Goal: Communication & Community: Answer question/provide support

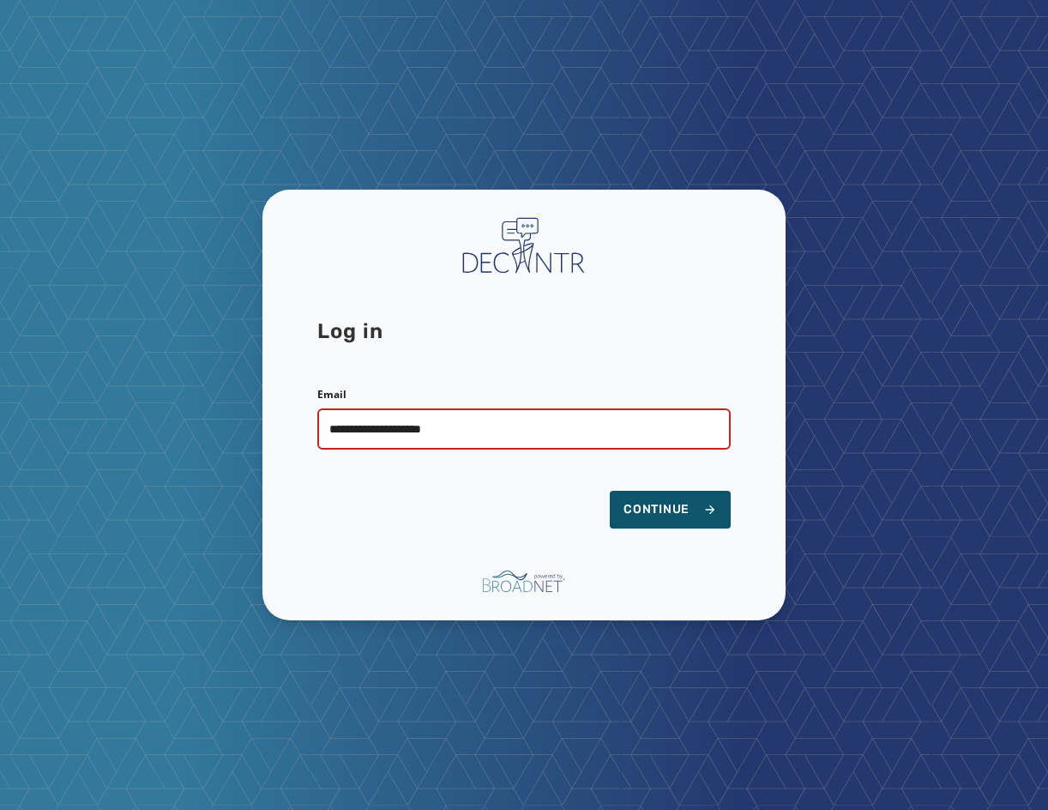
type input "**********"
click at [610, 491] on button "Continue" at bounding box center [670, 510] width 121 height 38
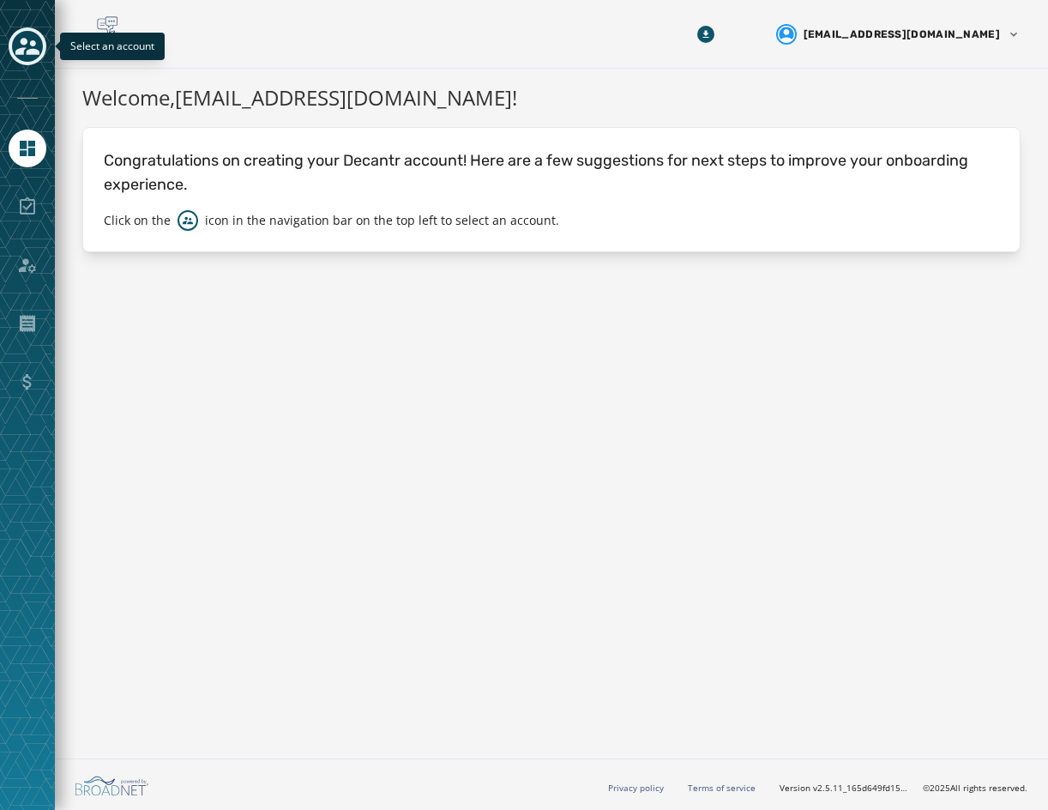
click at [19, 40] on icon "Toggle account select drawer" at bounding box center [27, 46] width 24 height 24
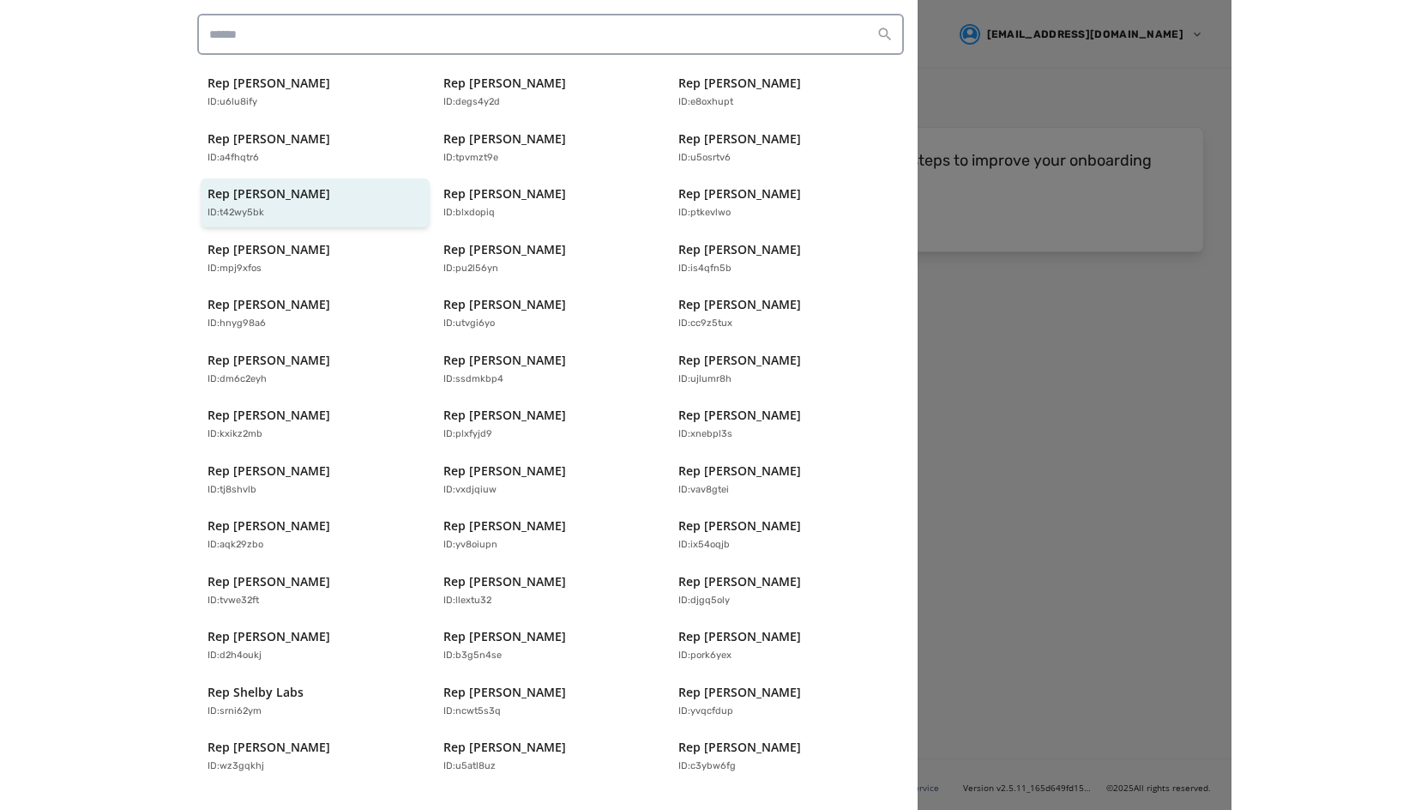
scroll to position [339, 0]
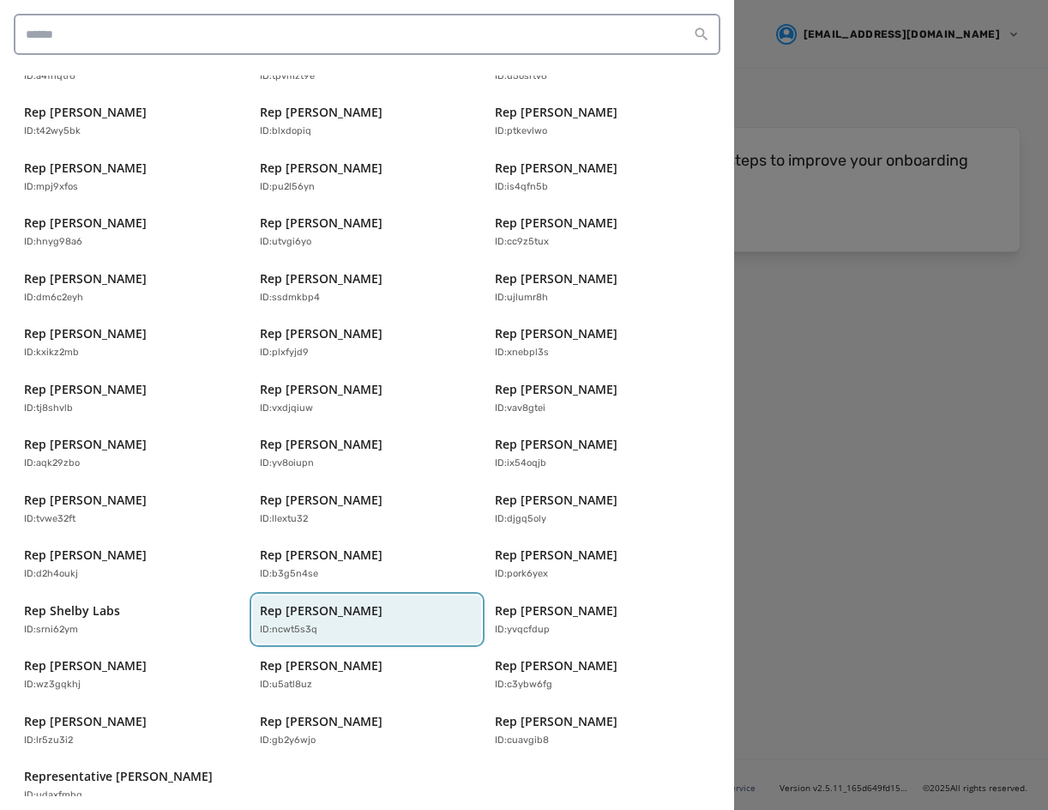
click at [359, 602] on p "Rep [PERSON_NAME]" at bounding box center [321, 610] width 123 height 17
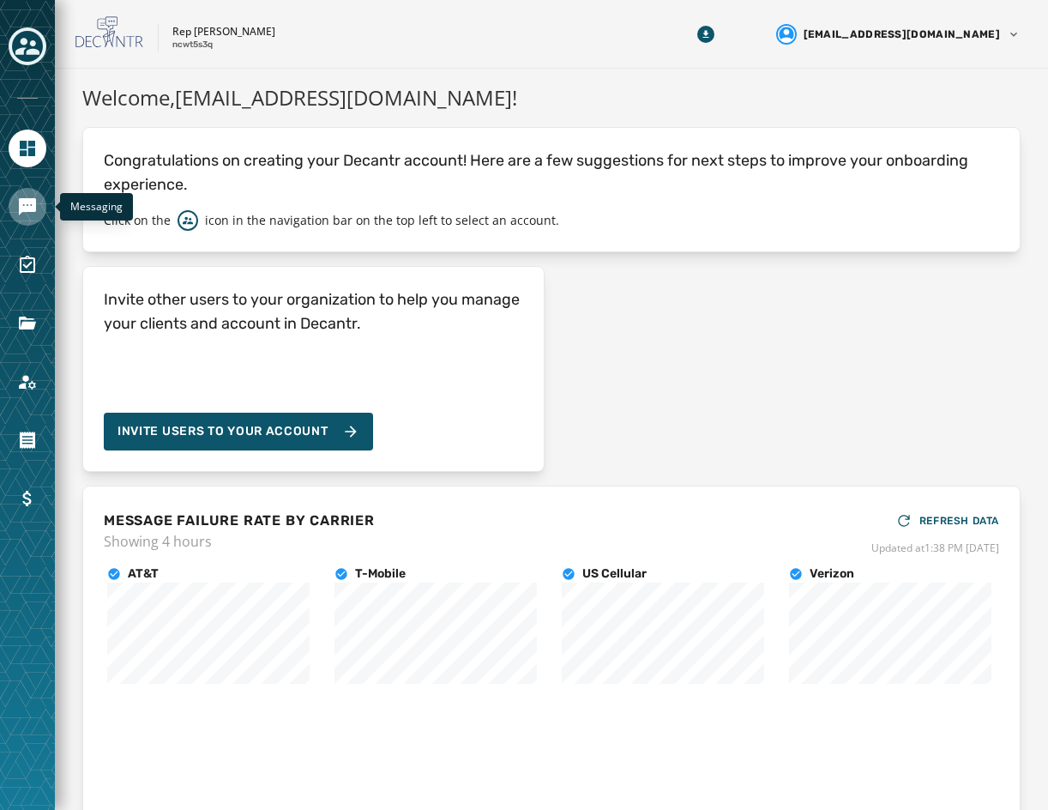
click at [25, 202] on icon "Navigate to Messaging" at bounding box center [27, 206] width 17 height 17
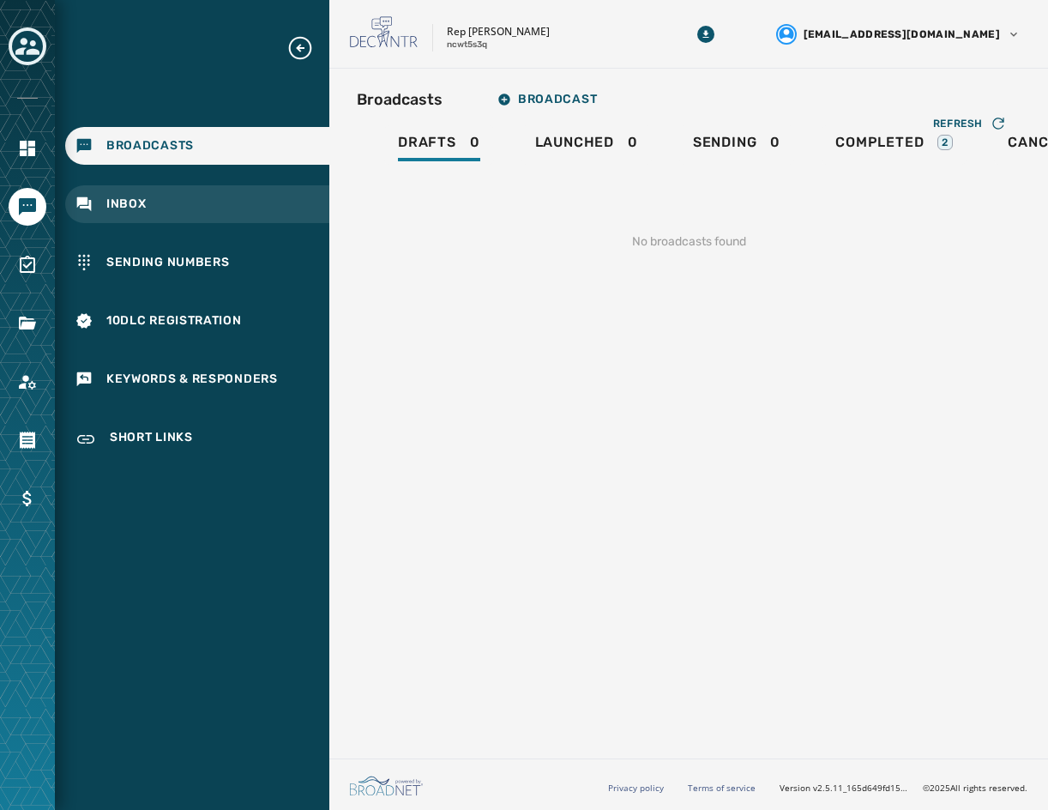
click at [138, 200] on span "Inbox" at bounding box center [126, 204] width 40 height 17
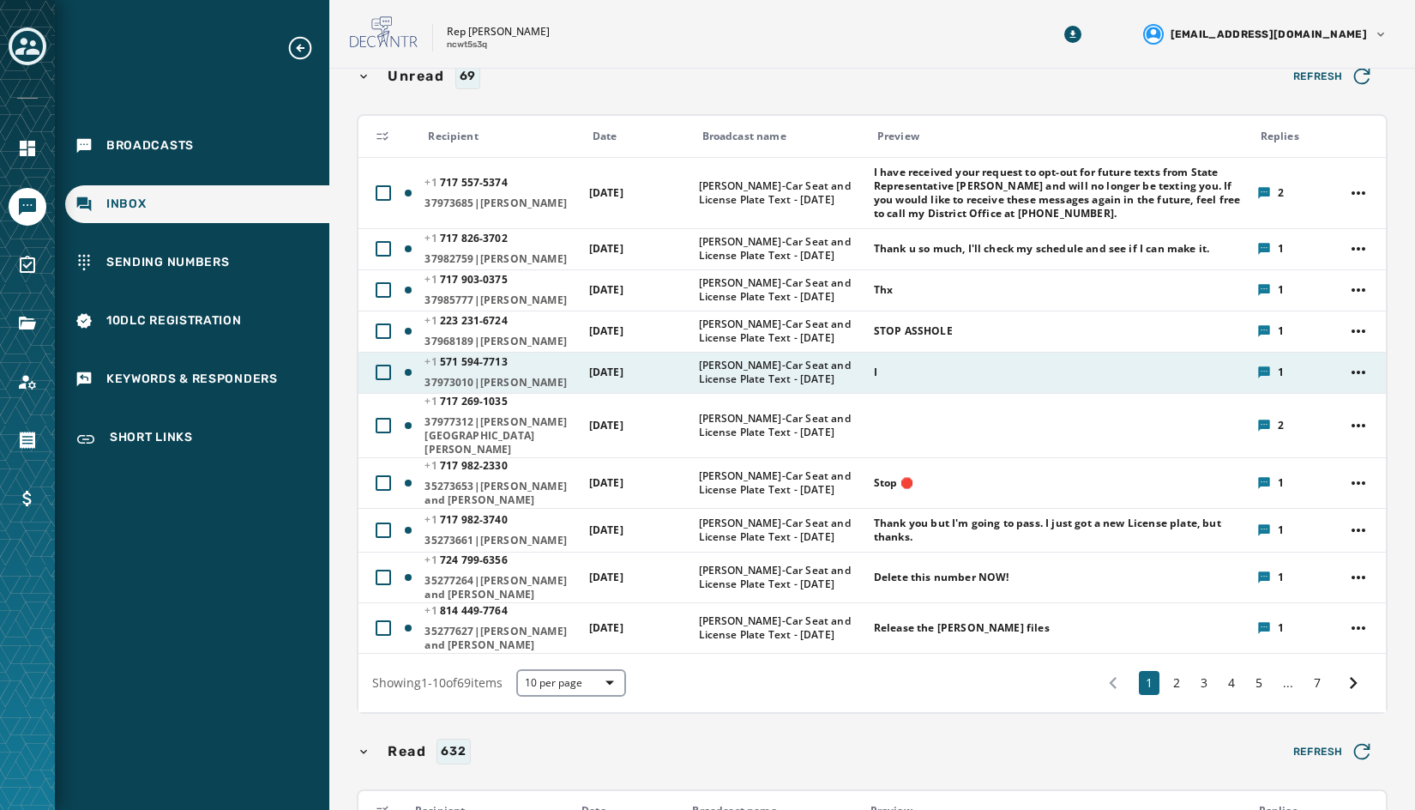
scroll to position [172, 0]
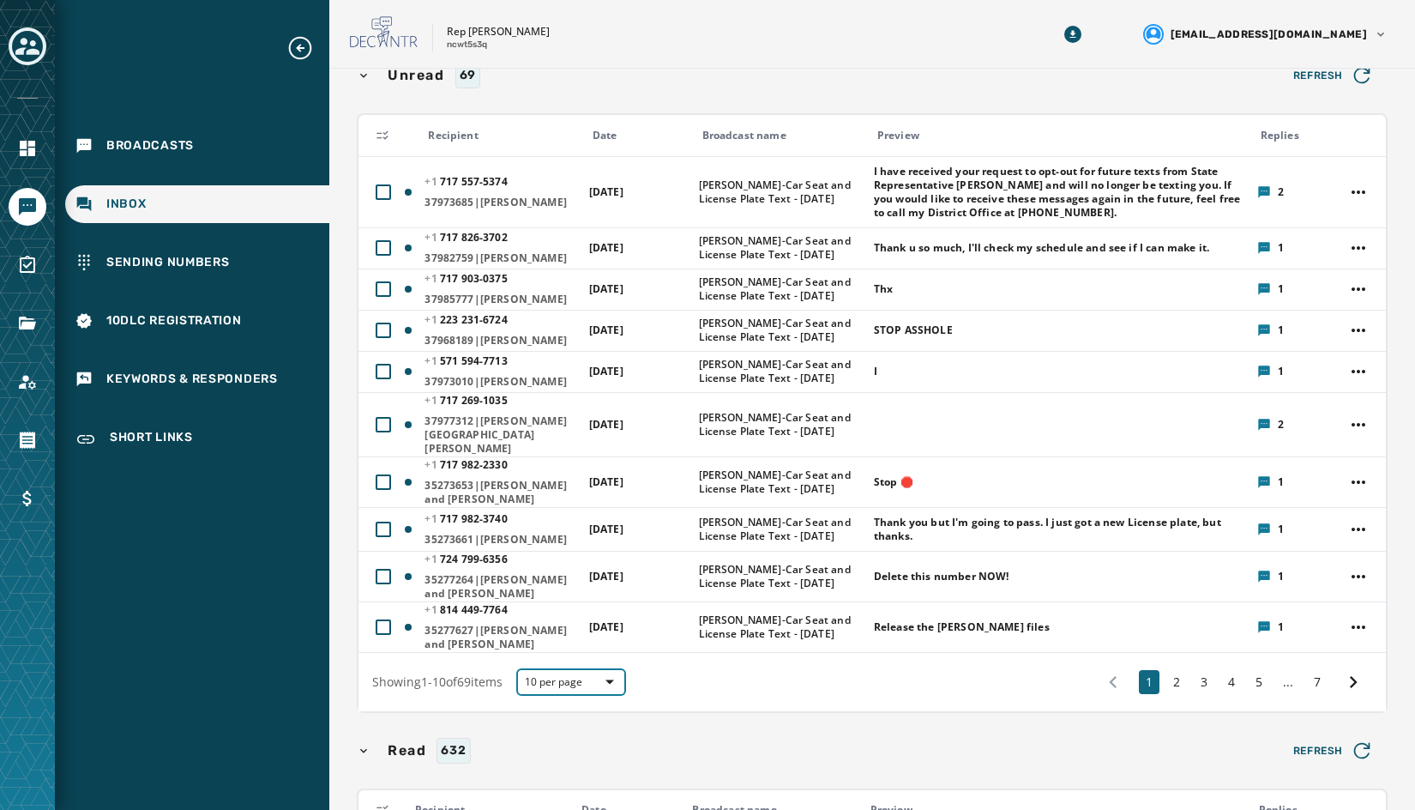
click at [578, 686] on span "10 per page" at bounding box center [571, 682] width 93 height 14
click at [578, 627] on span "25 per page" at bounding box center [571, 621] width 69 height 17
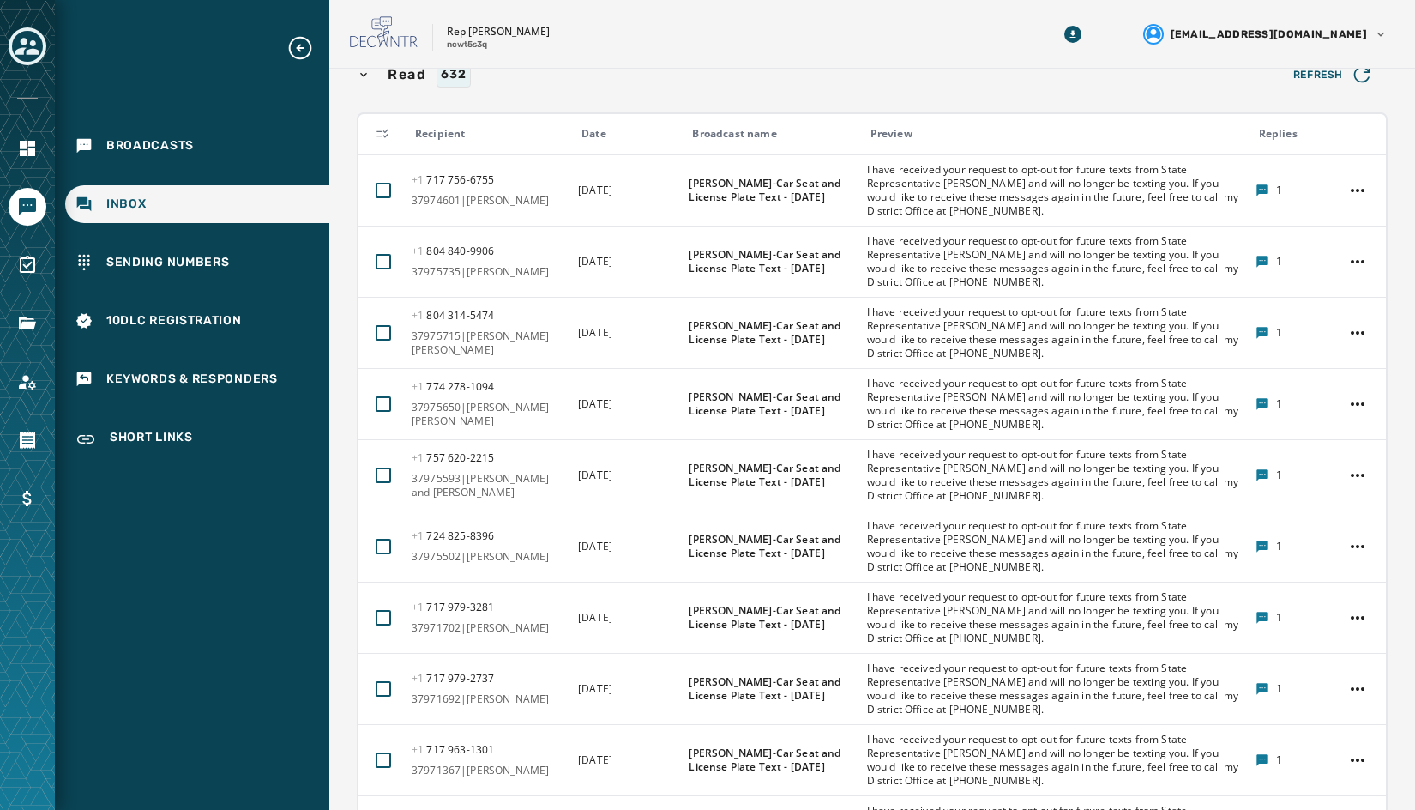
scroll to position [1630, 0]
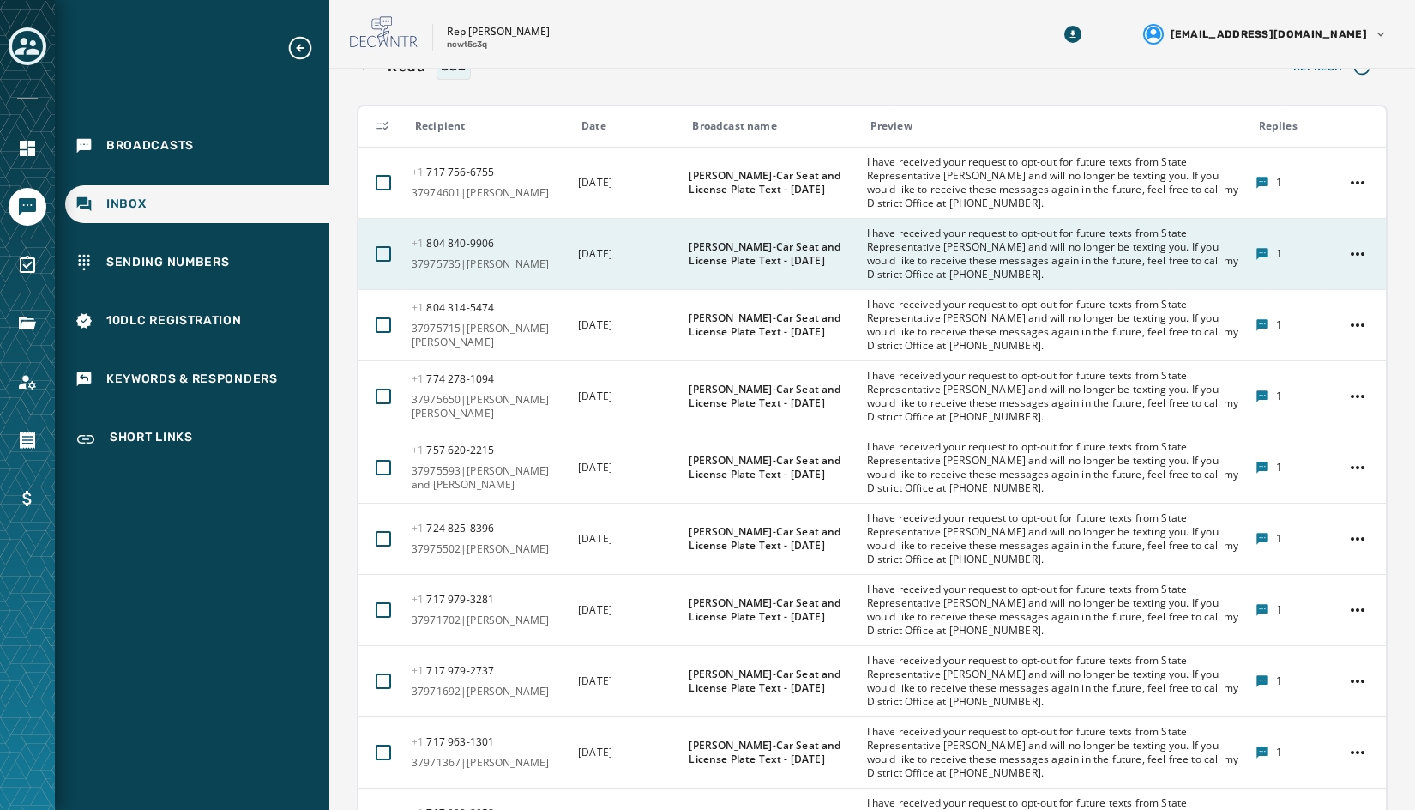
click at [904, 273] on span "I have received your request to opt-out for future texts from State Representat…" at bounding box center [1055, 253] width 377 height 55
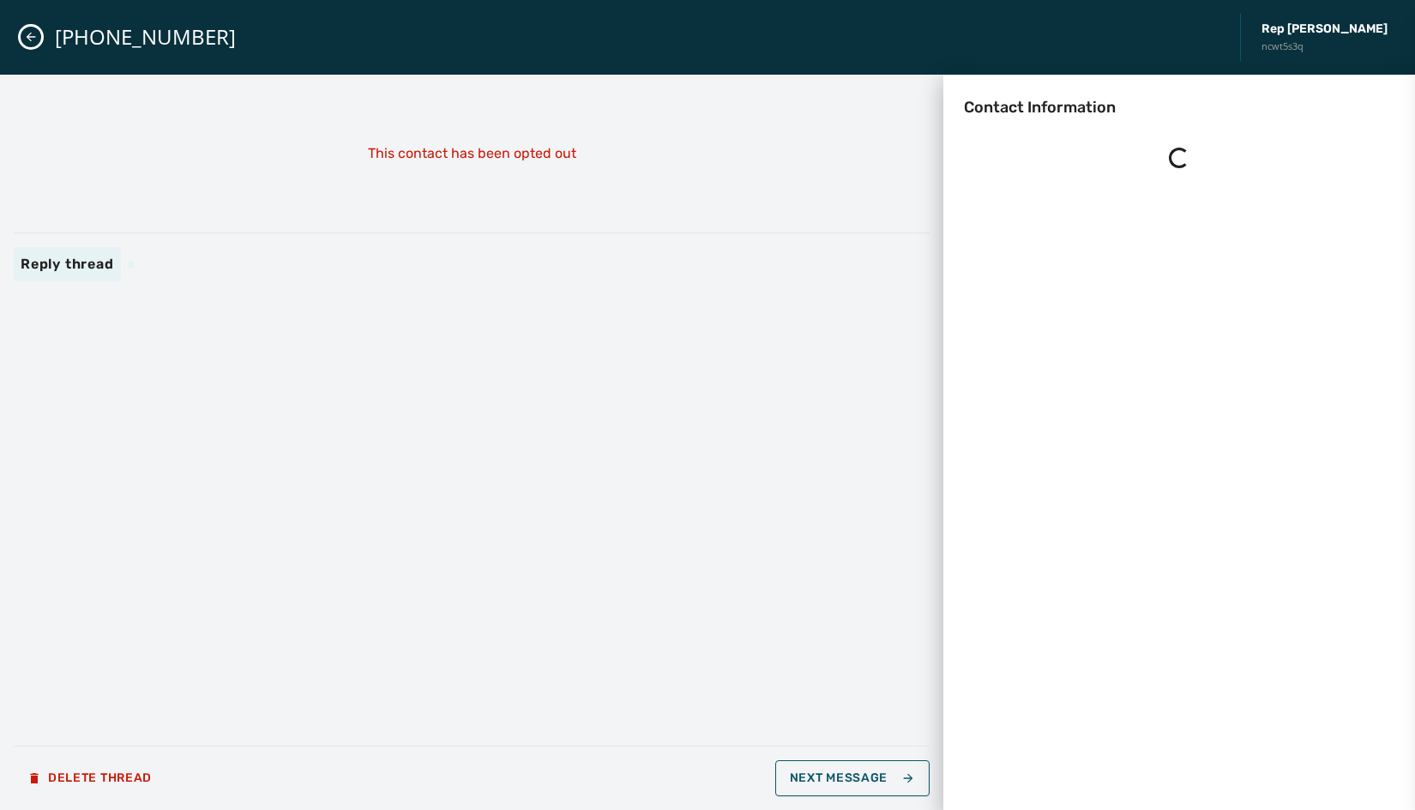
scroll to position [0, 0]
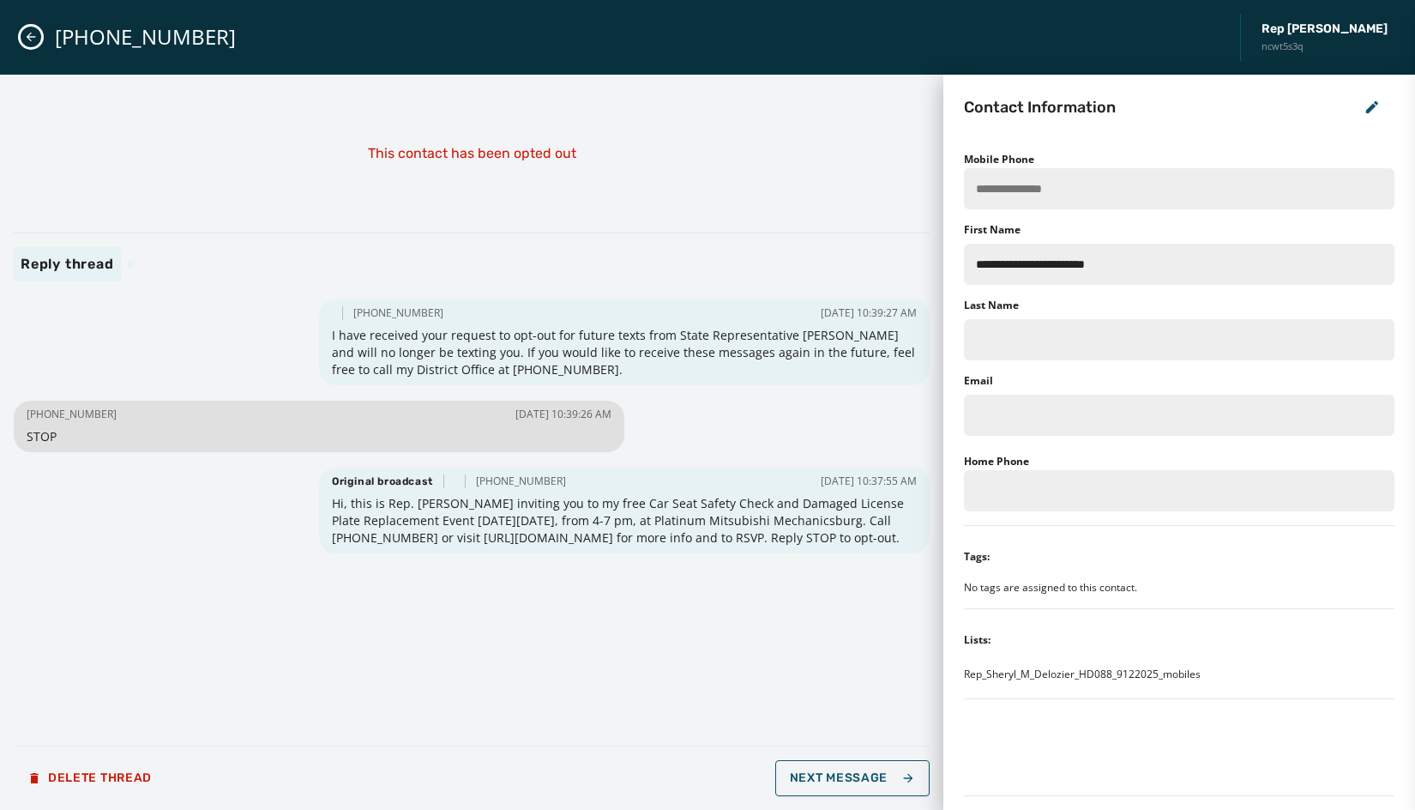
click at [27, 33] on icon "Close admin drawer" at bounding box center [31, 37] width 14 height 14
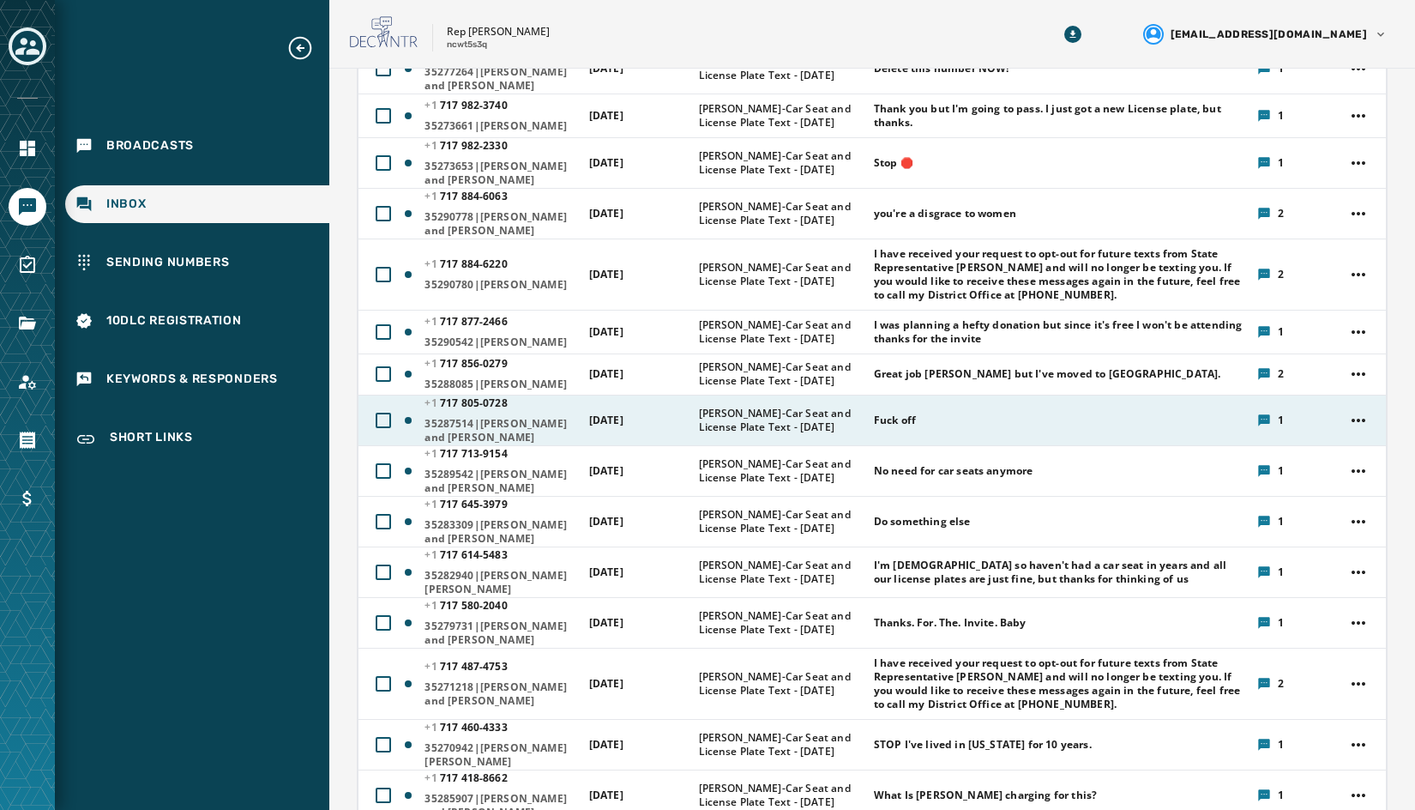
scroll to position [1287, 0]
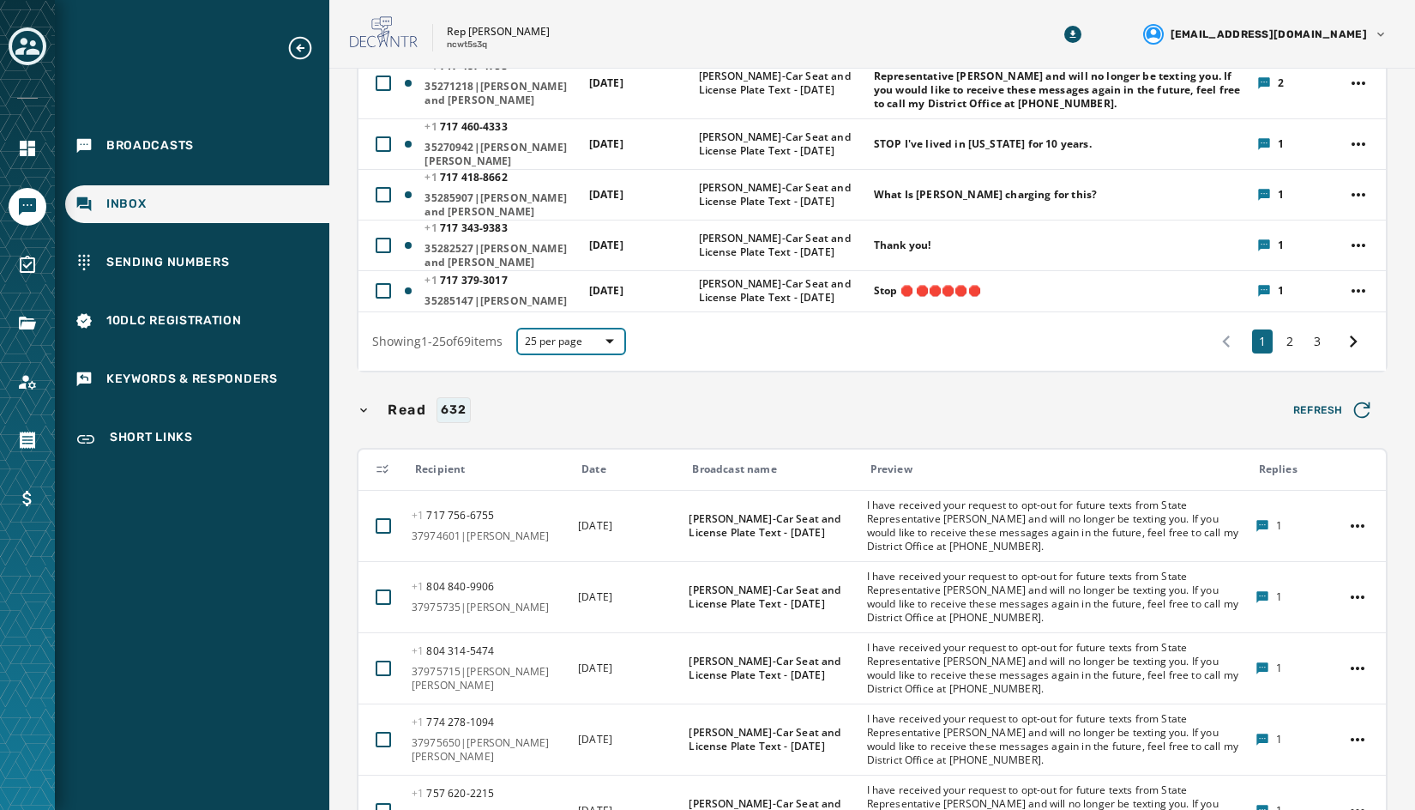
click at [577, 348] on span "25 per page" at bounding box center [571, 342] width 93 height 14
click at [592, 321] on span "50 per page" at bounding box center [571, 312] width 69 height 17
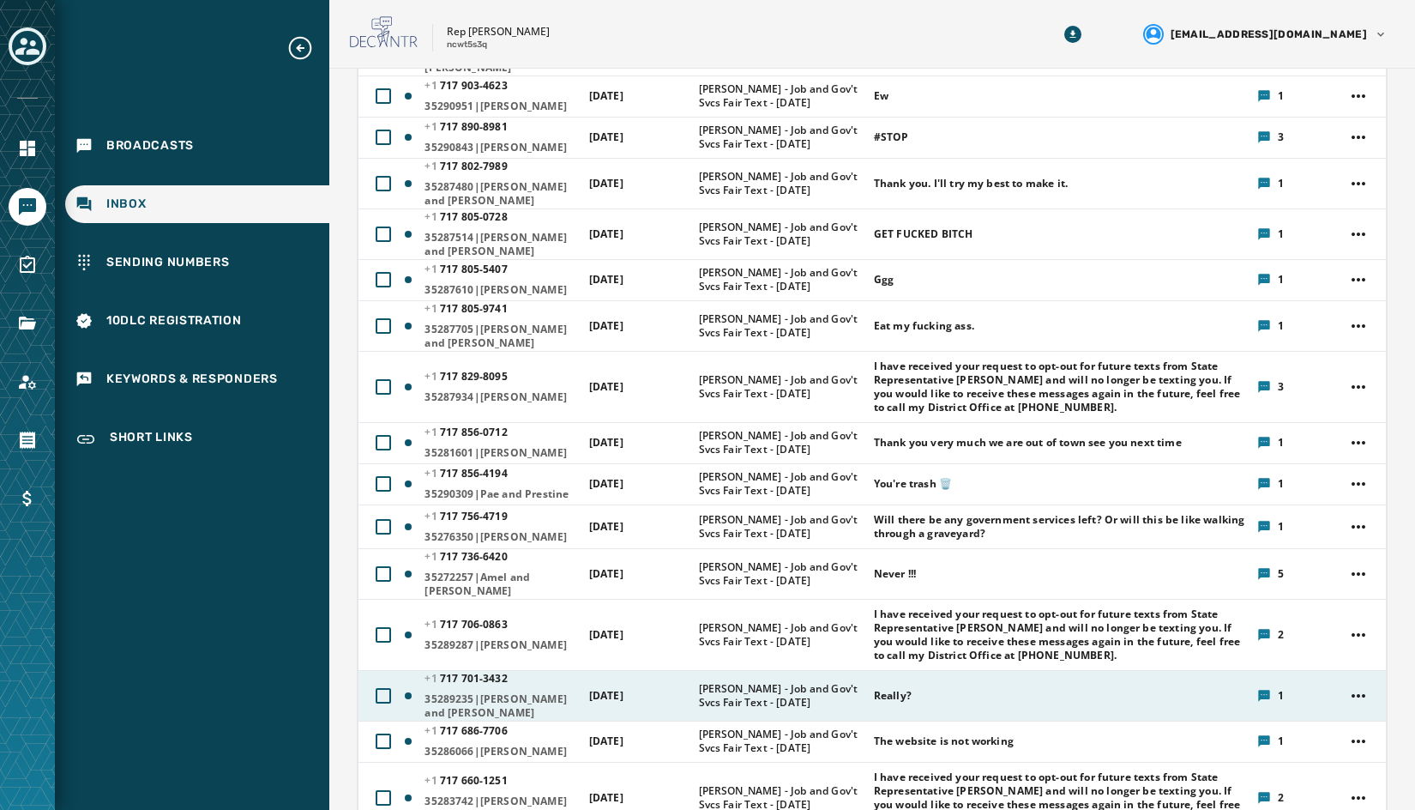
scroll to position [2402, 0]
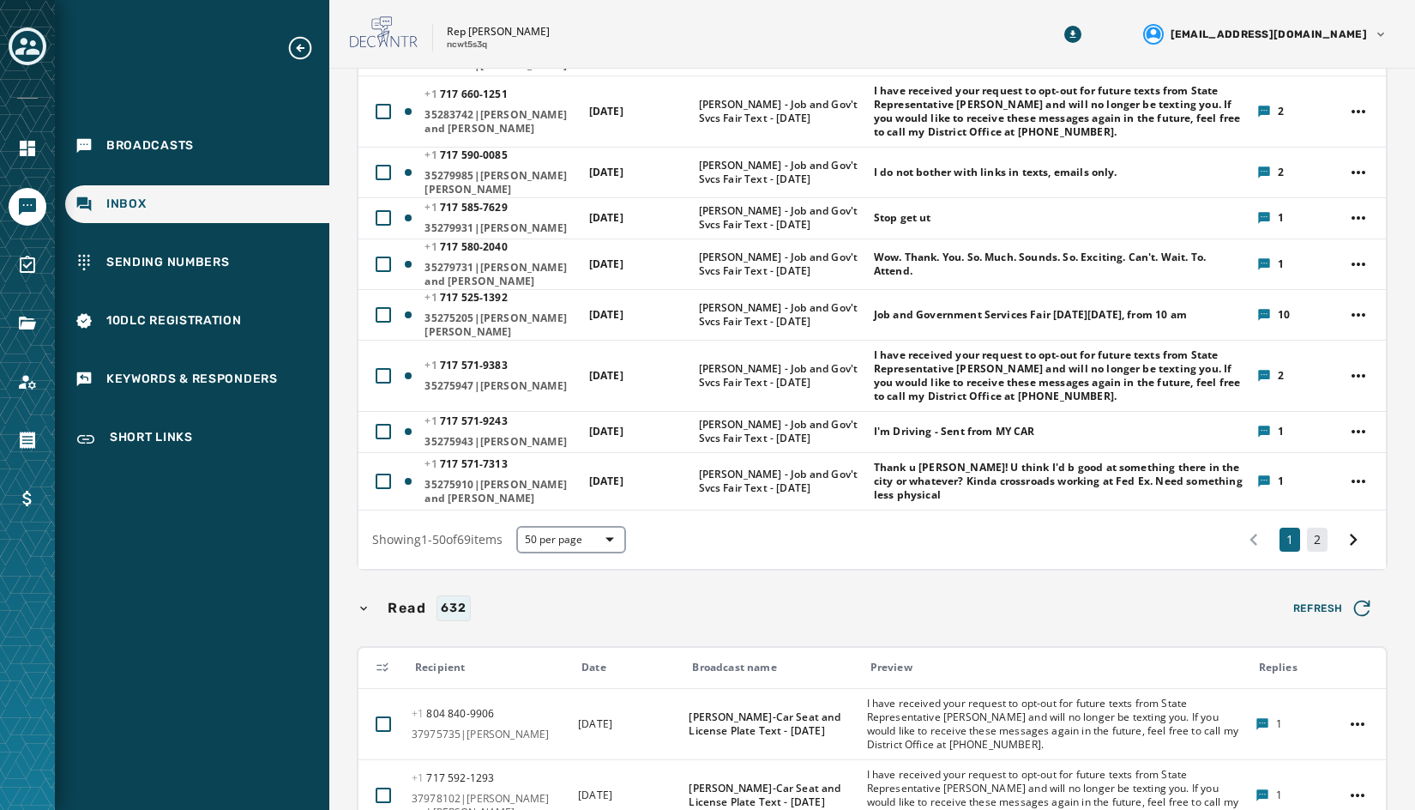
click at [1047, 552] on button "2" at bounding box center [1317, 540] width 21 height 24
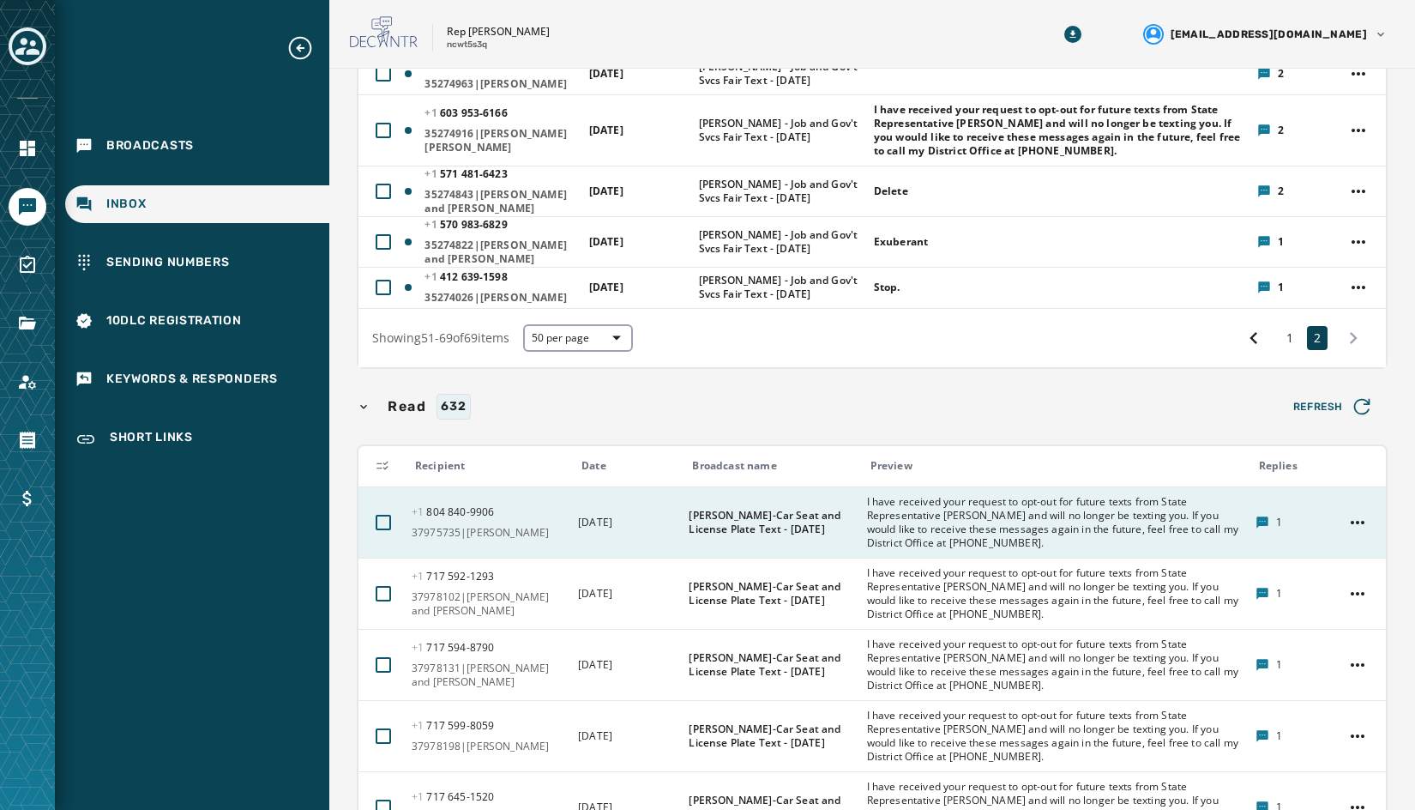
scroll to position [1287, 0]
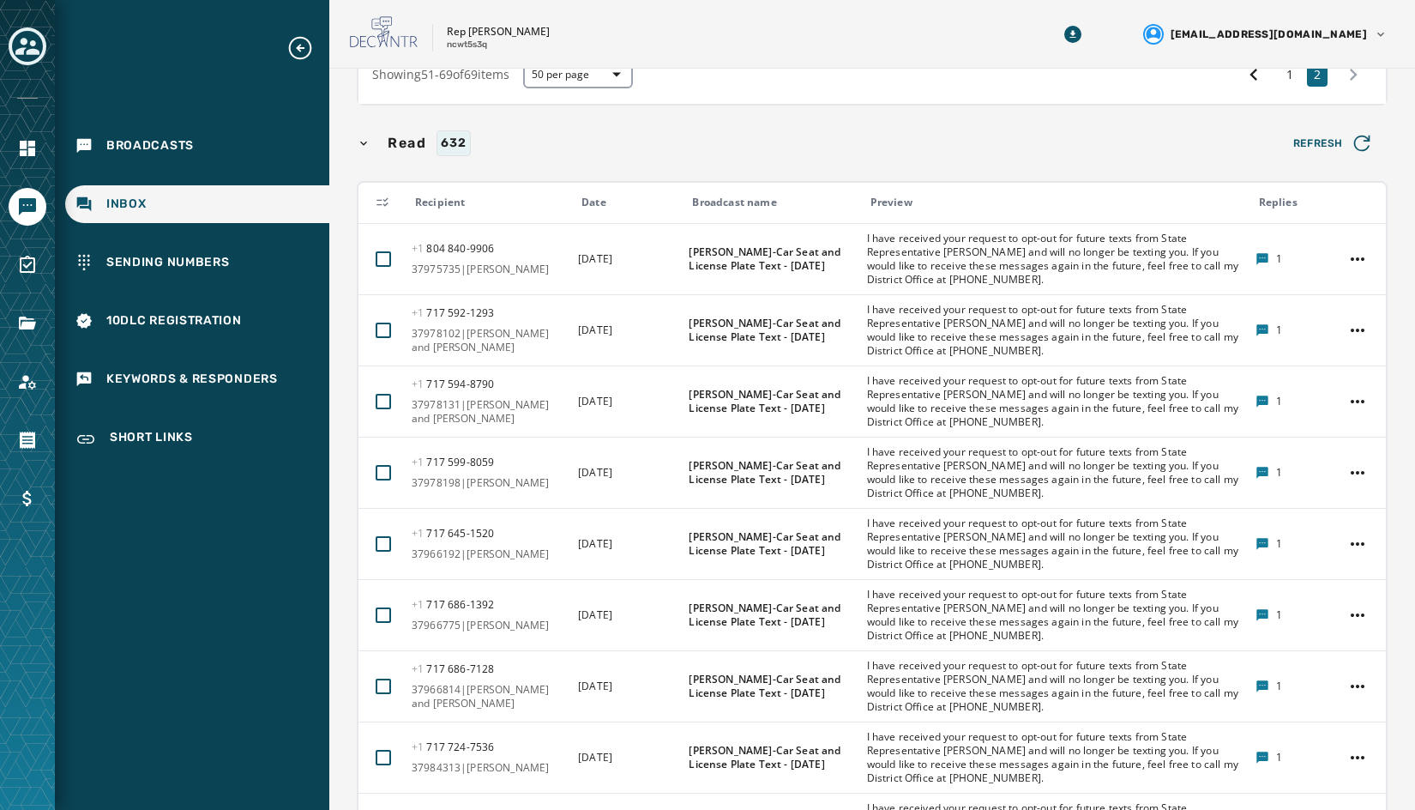
drag, startPoint x: 1269, startPoint y: 90, endPoint x: 1089, endPoint y: 106, distance: 180.8
click at [1047, 87] on button "1" at bounding box center [1290, 75] width 21 height 24
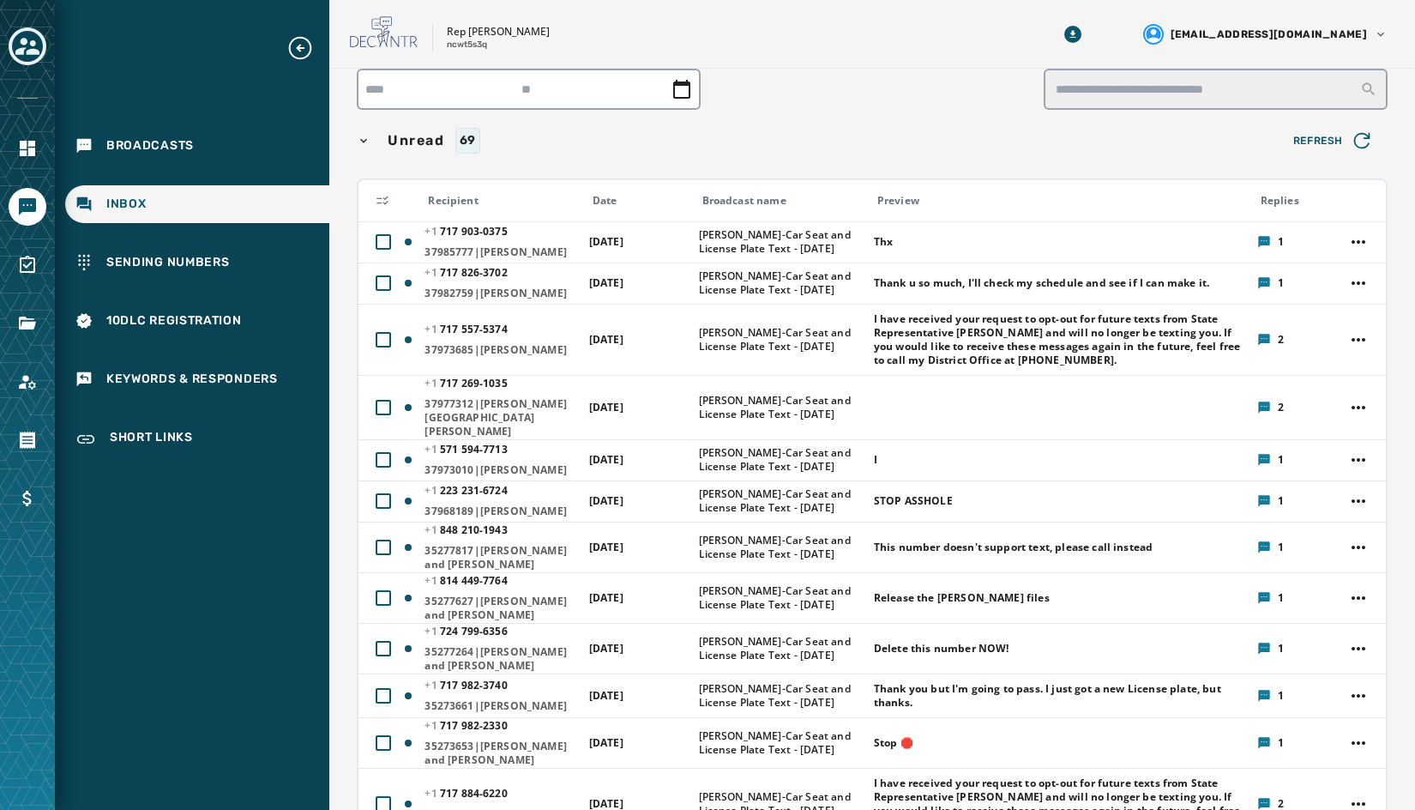
scroll to position [100, 0]
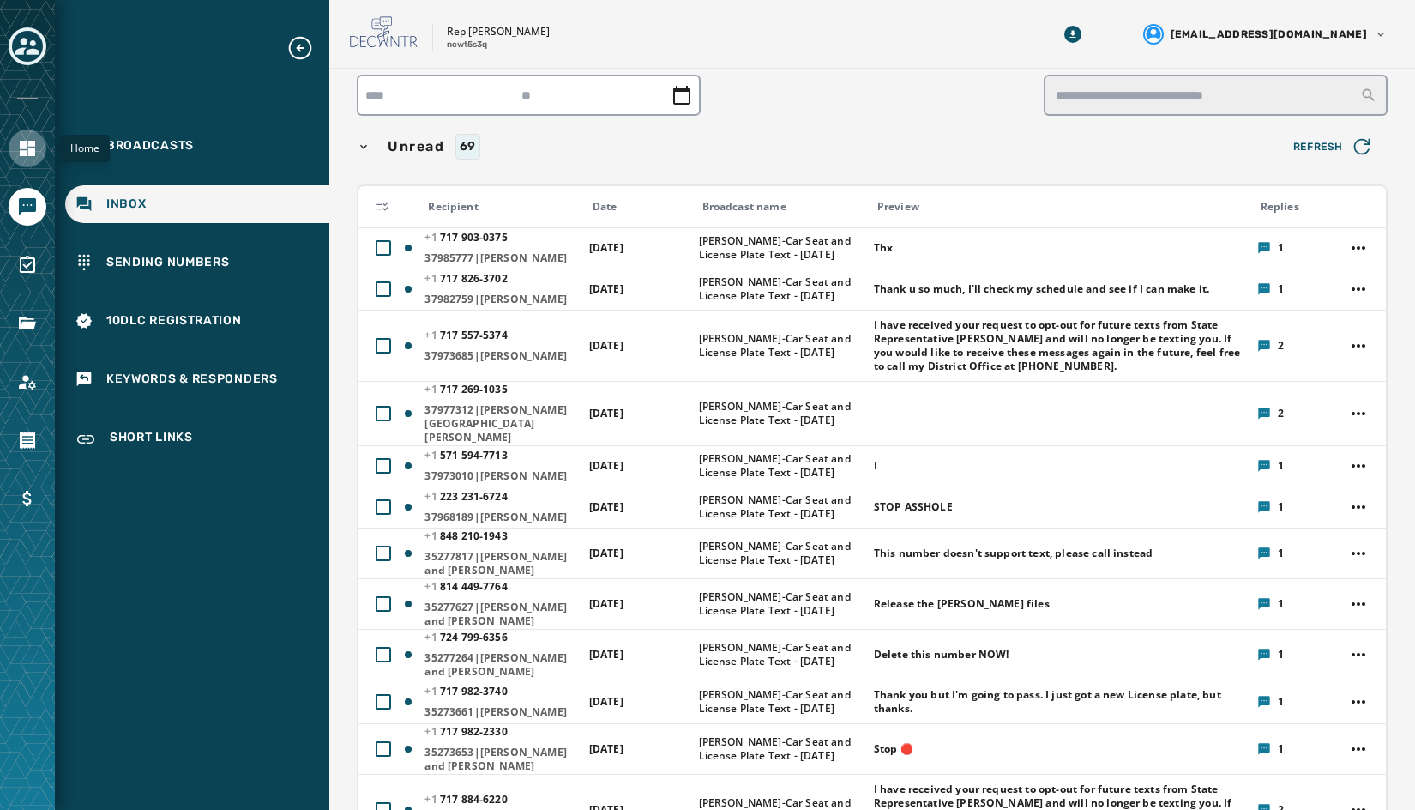
click at [17, 141] on icon "Navigate to Home" at bounding box center [27, 148] width 21 height 21
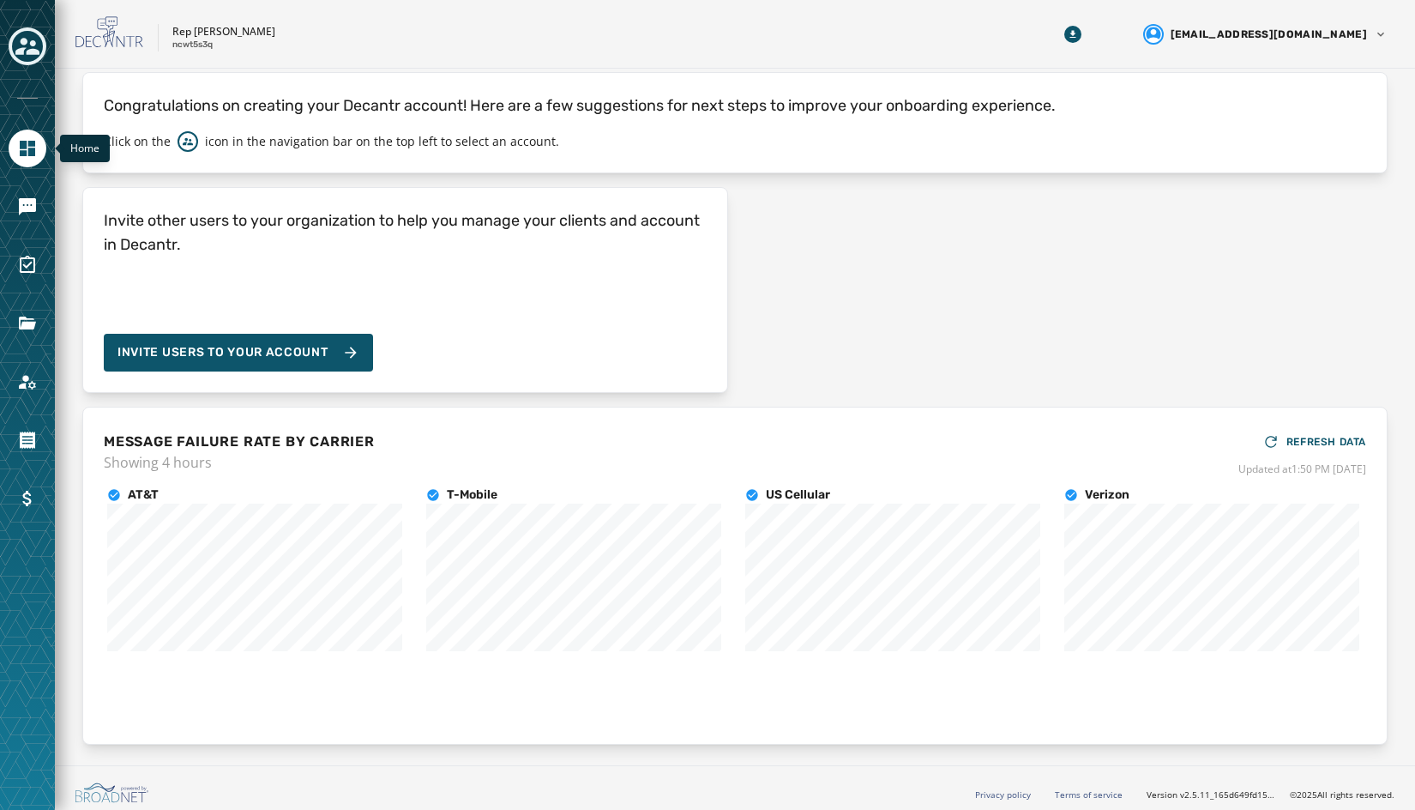
scroll to position [62, 0]
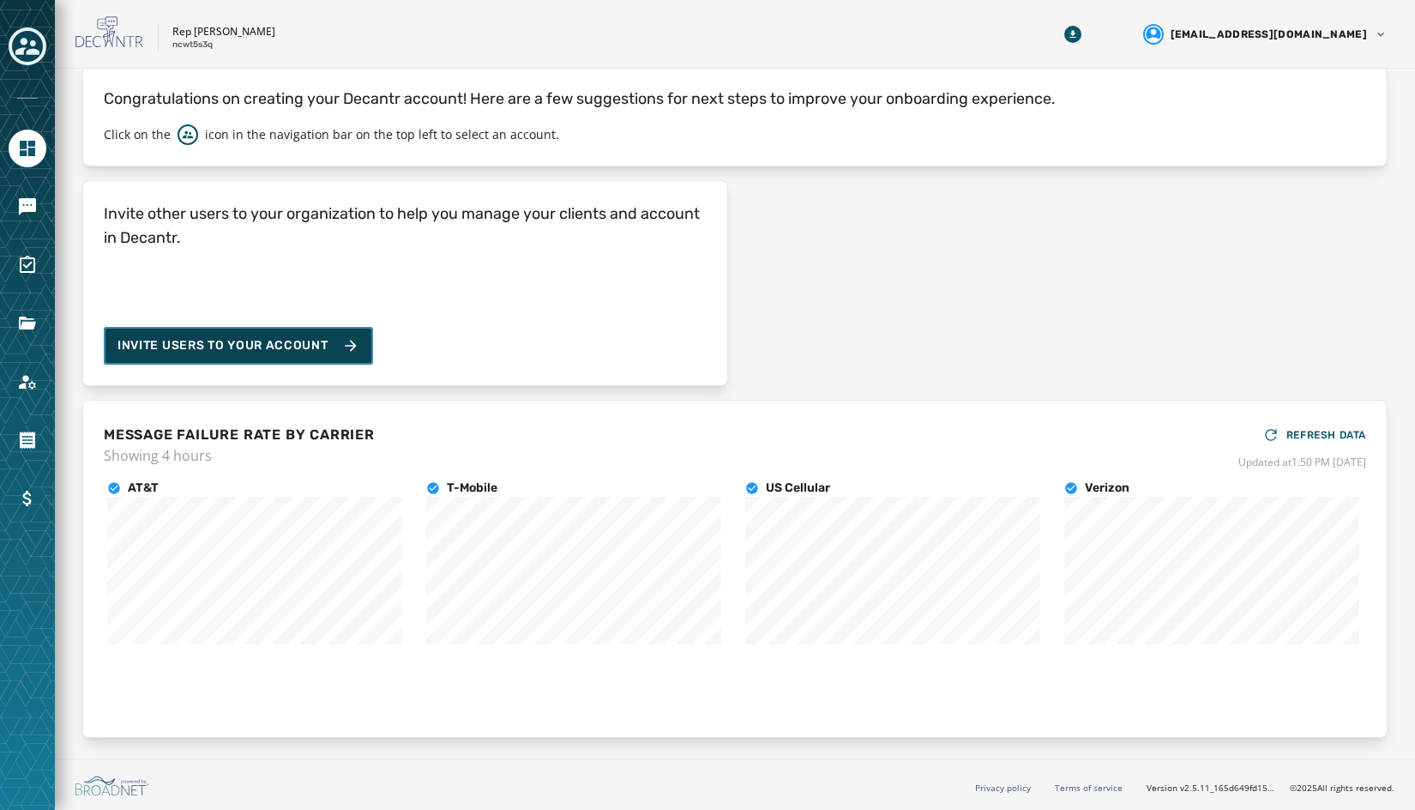
click at [271, 343] on span "Invite Users to your account" at bounding box center [223, 345] width 211 height 17
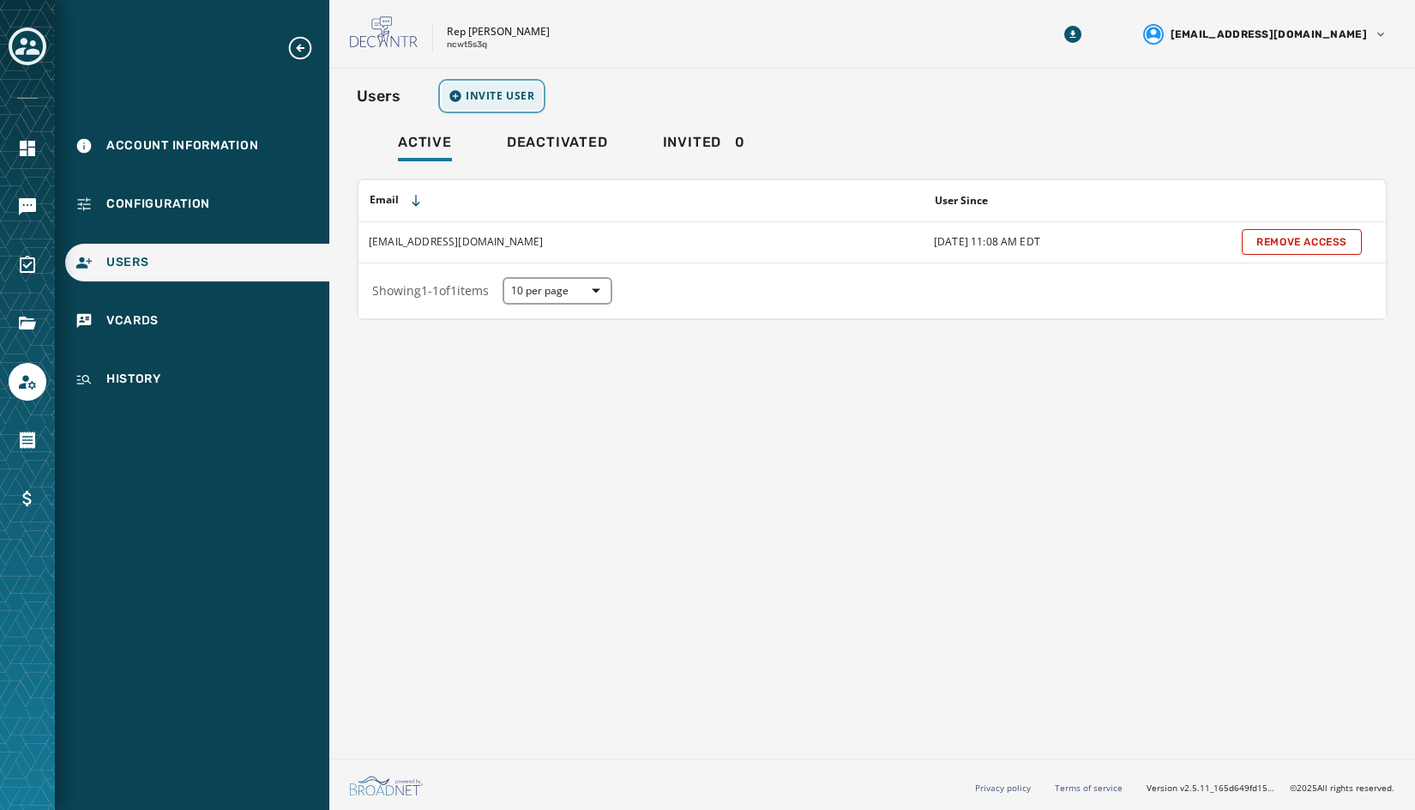
click at [499, 93] on span "Invite User" at bounding box center [500, 96] width 69 height 14
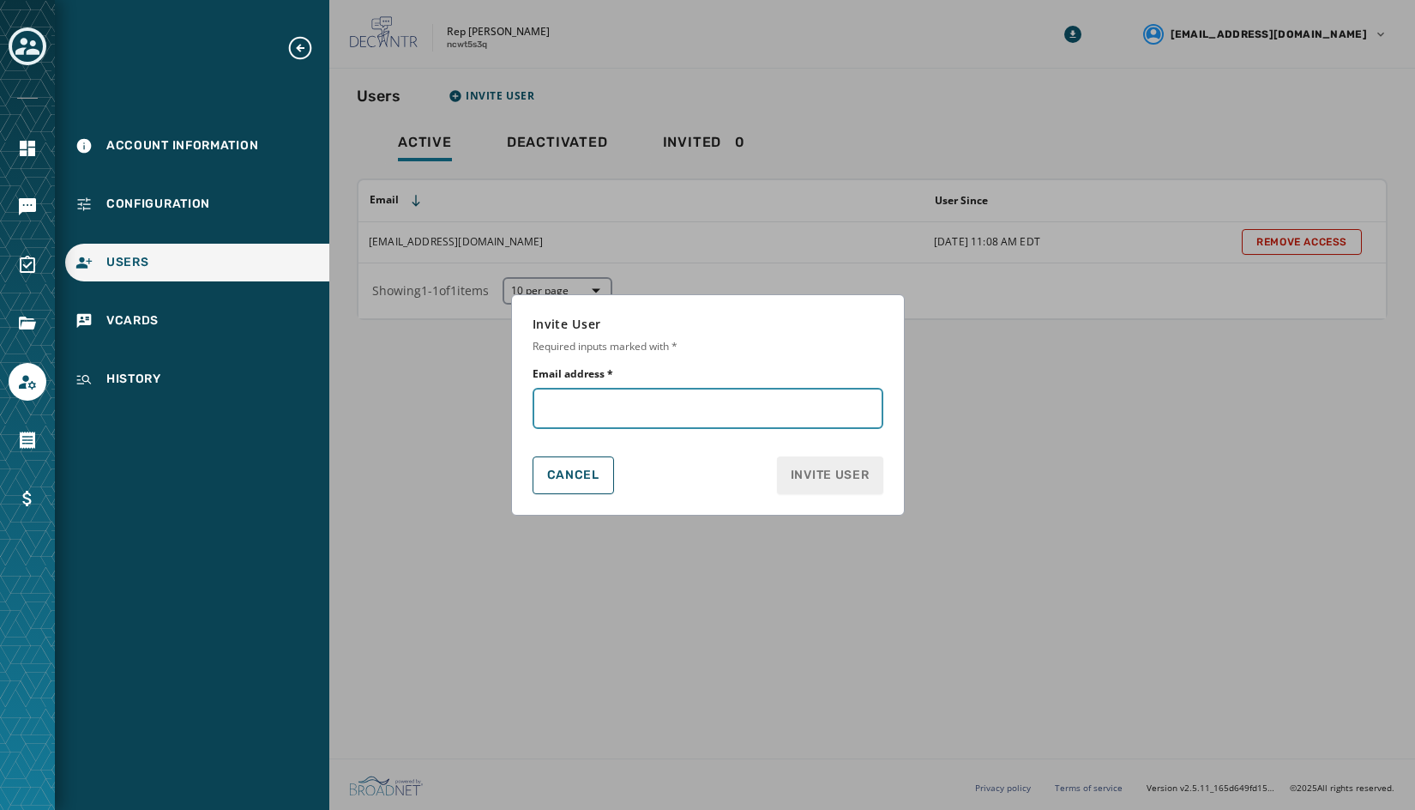
click at [585, 407] on input "Email address *" at bounding box center [708, 408] width 351 height 41
type input "**********"
click at [777, 456] on button "Invite User" at bounding box center [830, 475] width 106 height 38
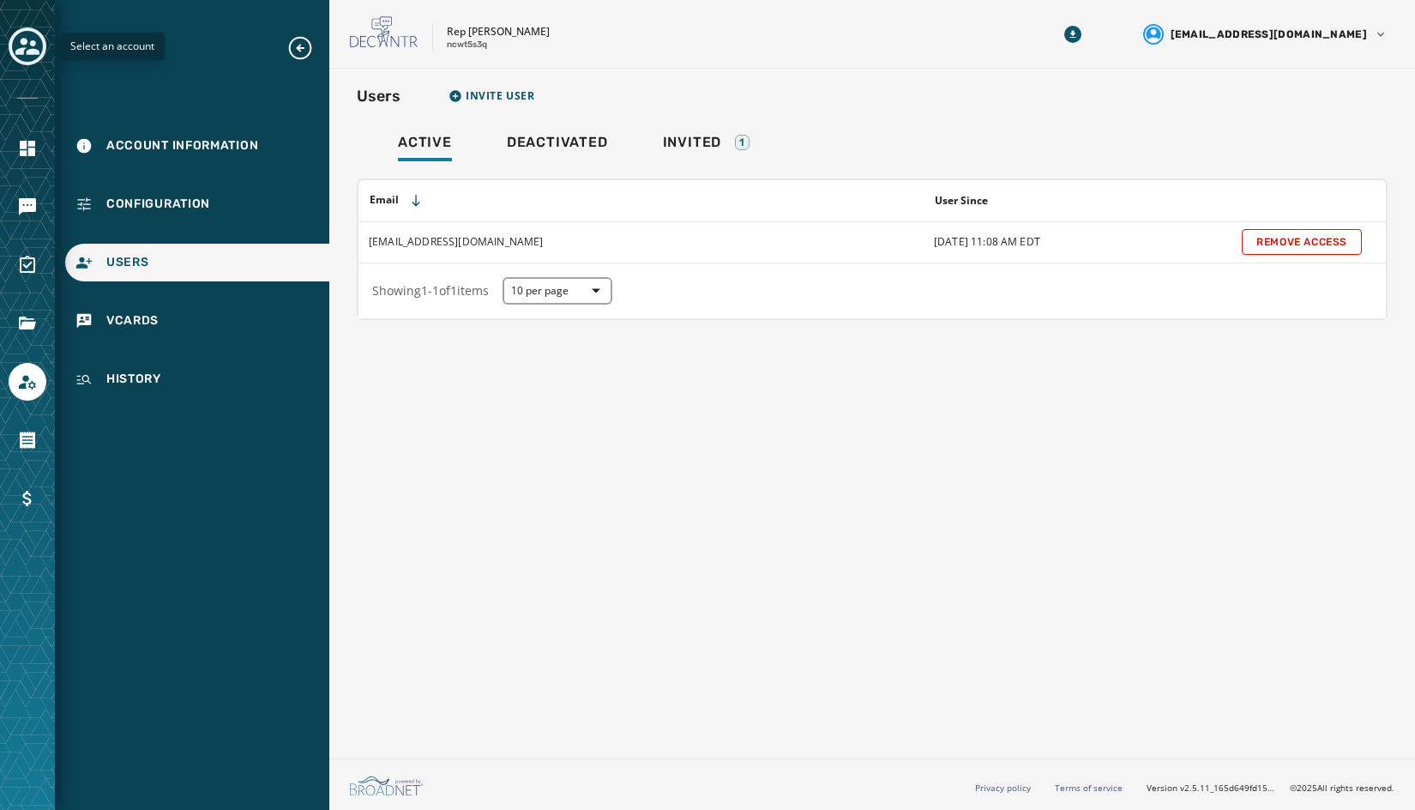
click at [27, 48] on icon "Toggle account select drawer" at bounding box center [27, 46] width 24 height 24
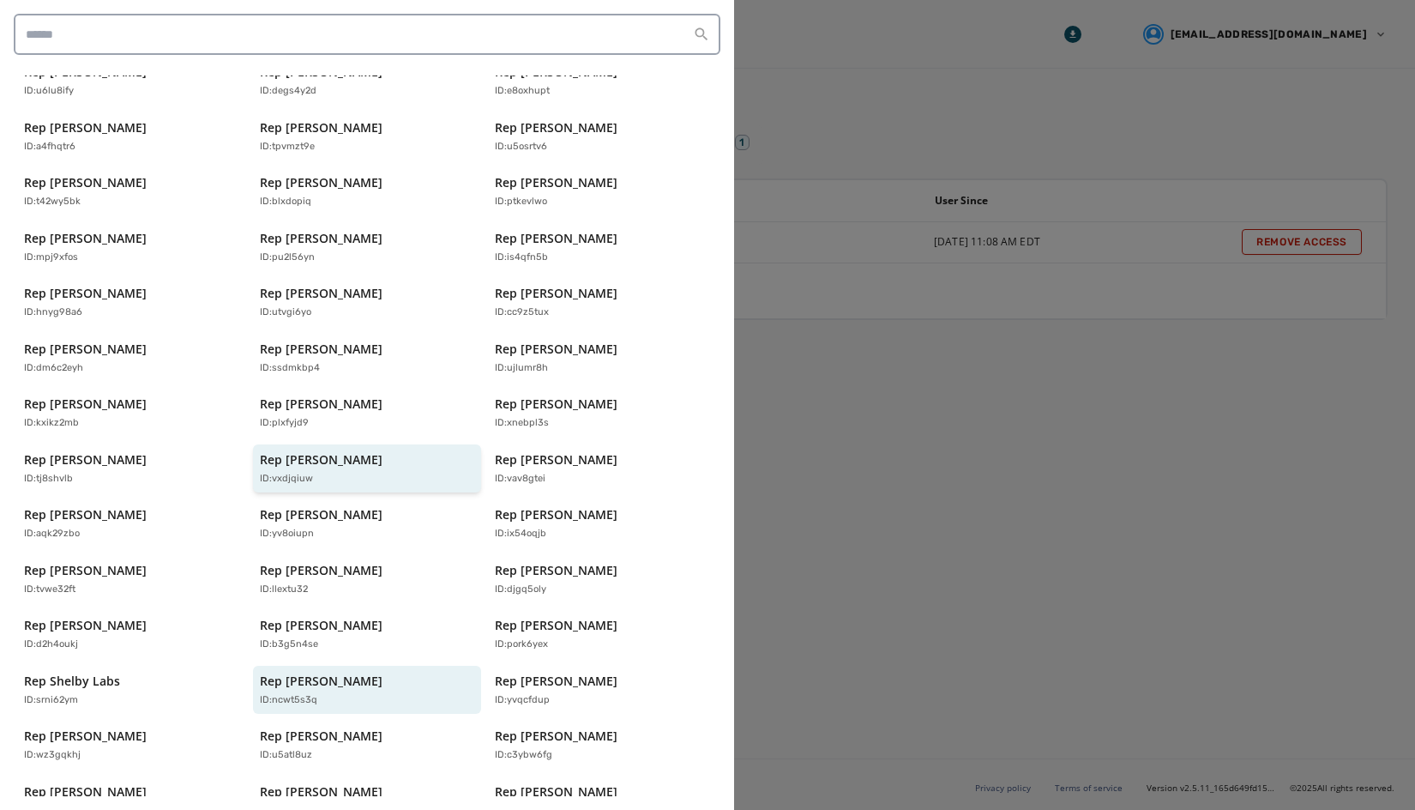
scroll to position [339, 0]
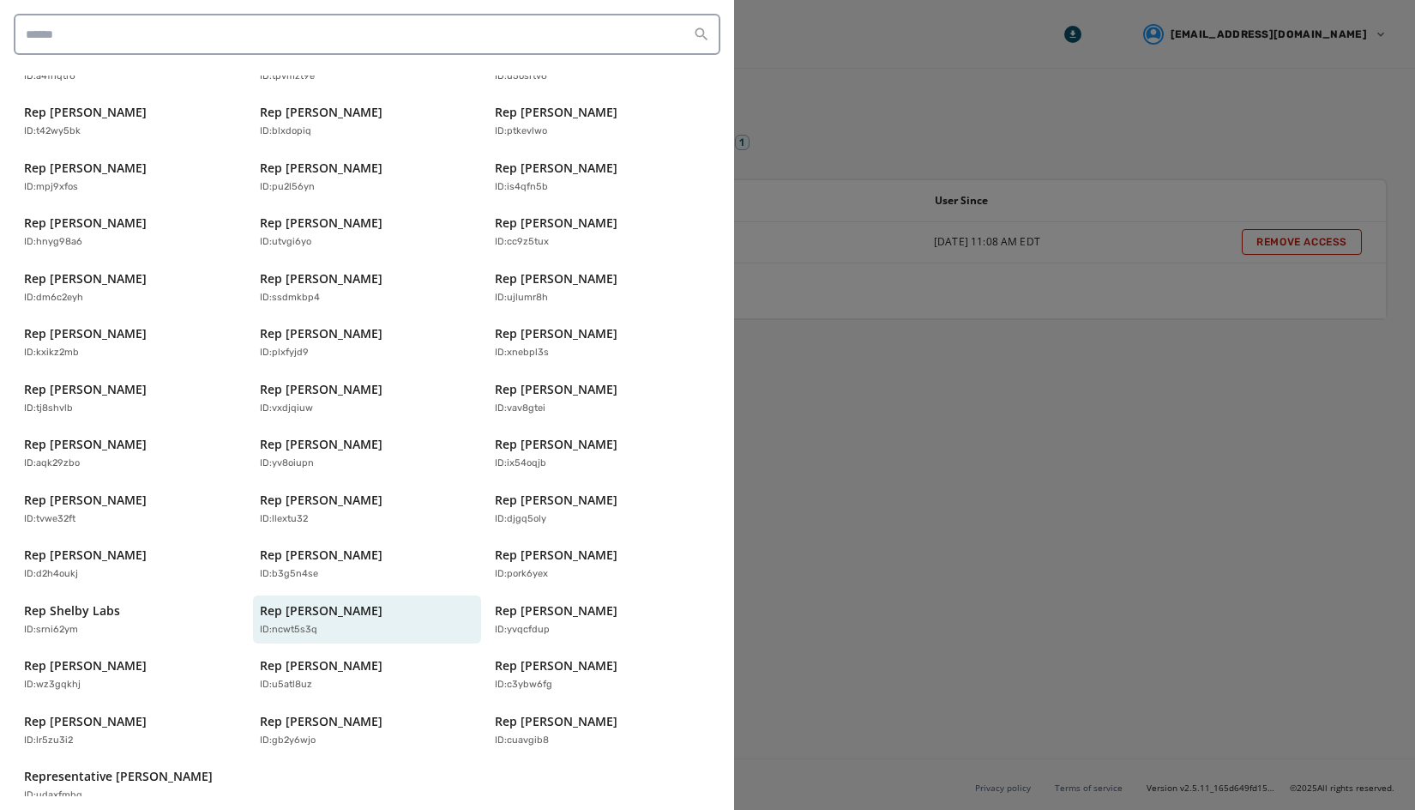
click at [926, 455] on div at bounding box center [707, 405] width 1415 height 810
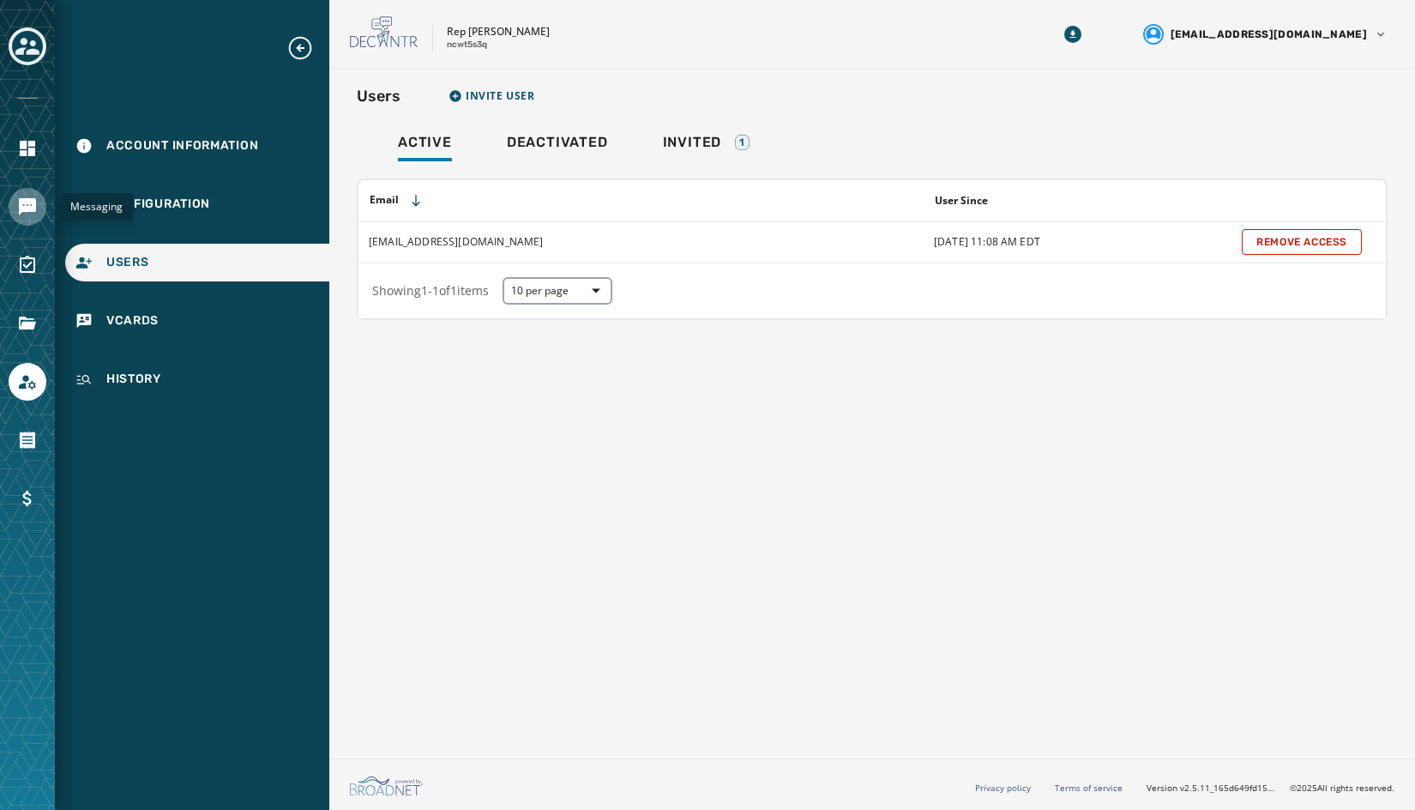
click at [27, 203] on icon "Navigate to Messaging" at bounding box center [27, 206] width 17 height 17
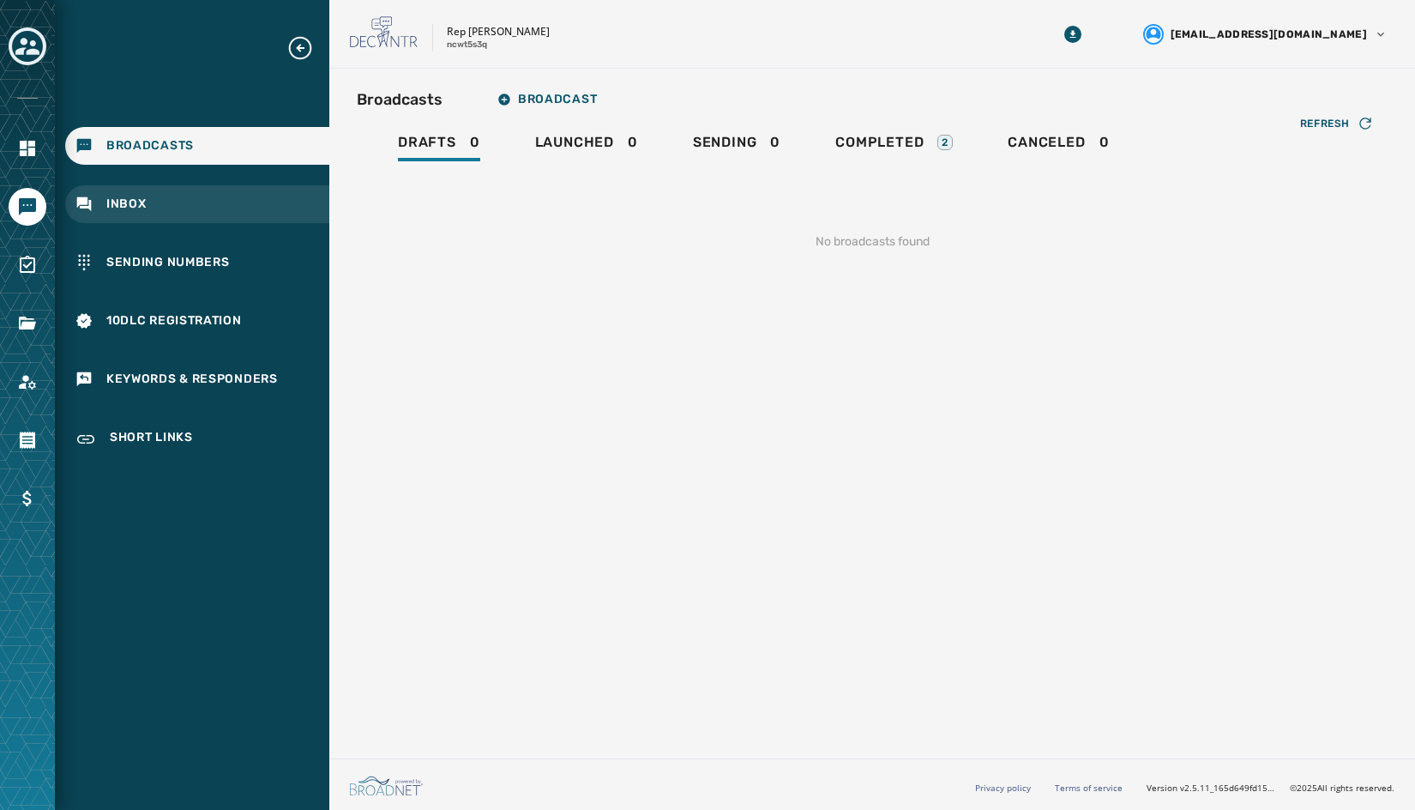
click at [122, 203] on span "Inbox" at bounding box center [126, 204] width 40 height 17
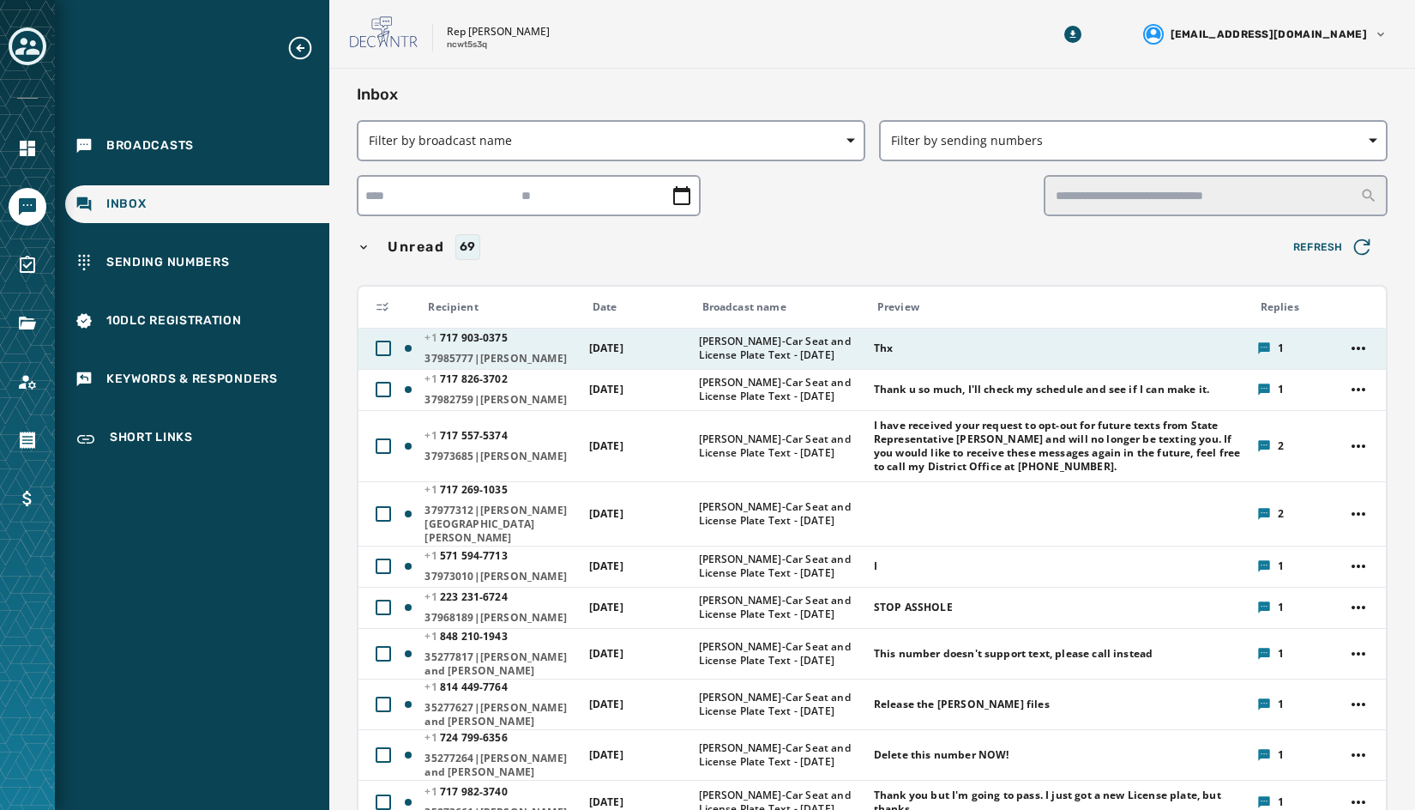
click at [786, 346] on span "[PERSON_NAME]-Car Seat and License Plate Text - [DATE]" at bounding box center [781, 348] width 164 height 27
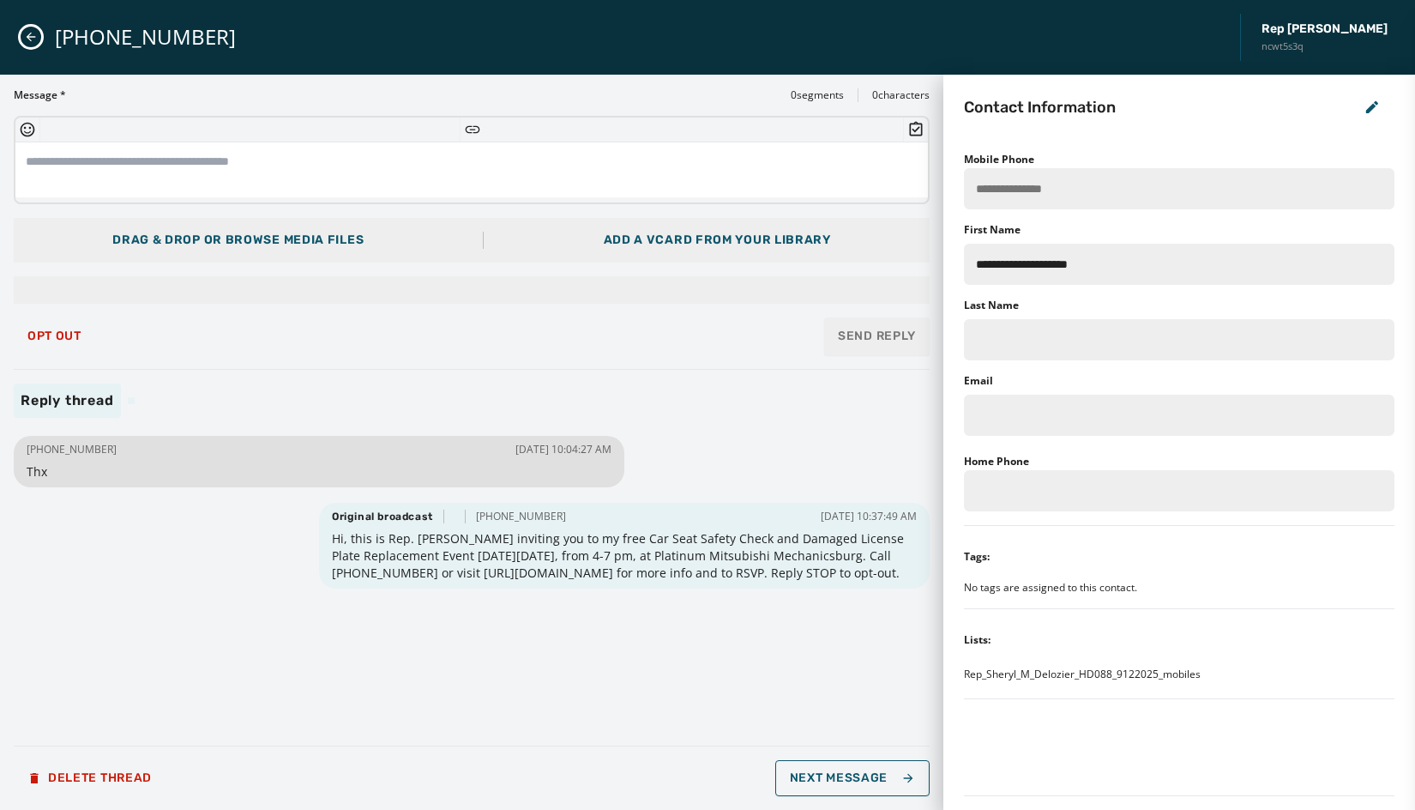
click at [29, 35] on icon "Close admin drawer" at bounding box center [31, 37] width 9 height 9
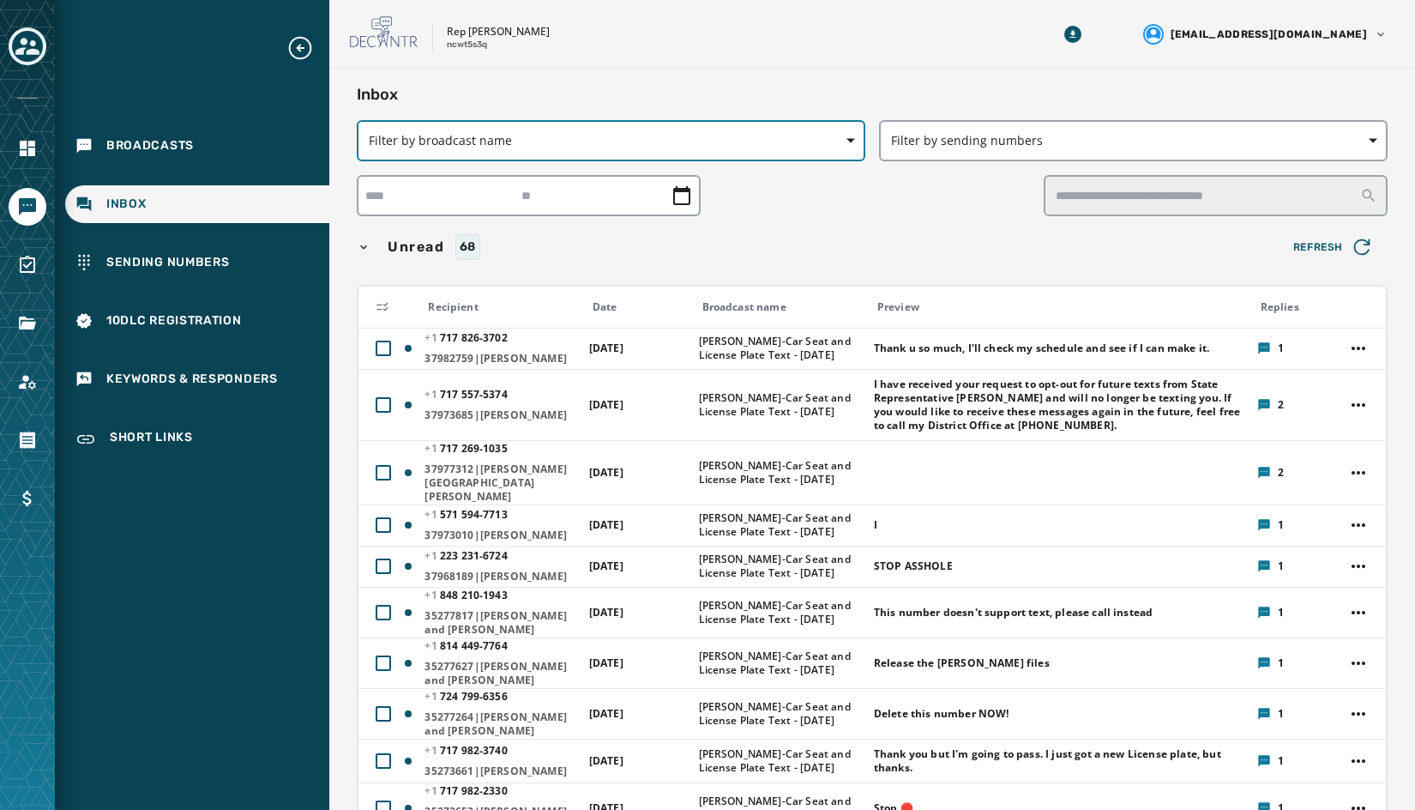
click at [781, 148] on span "Filter by broadcast name" at bounding box center [611, 140] width 485 height 17
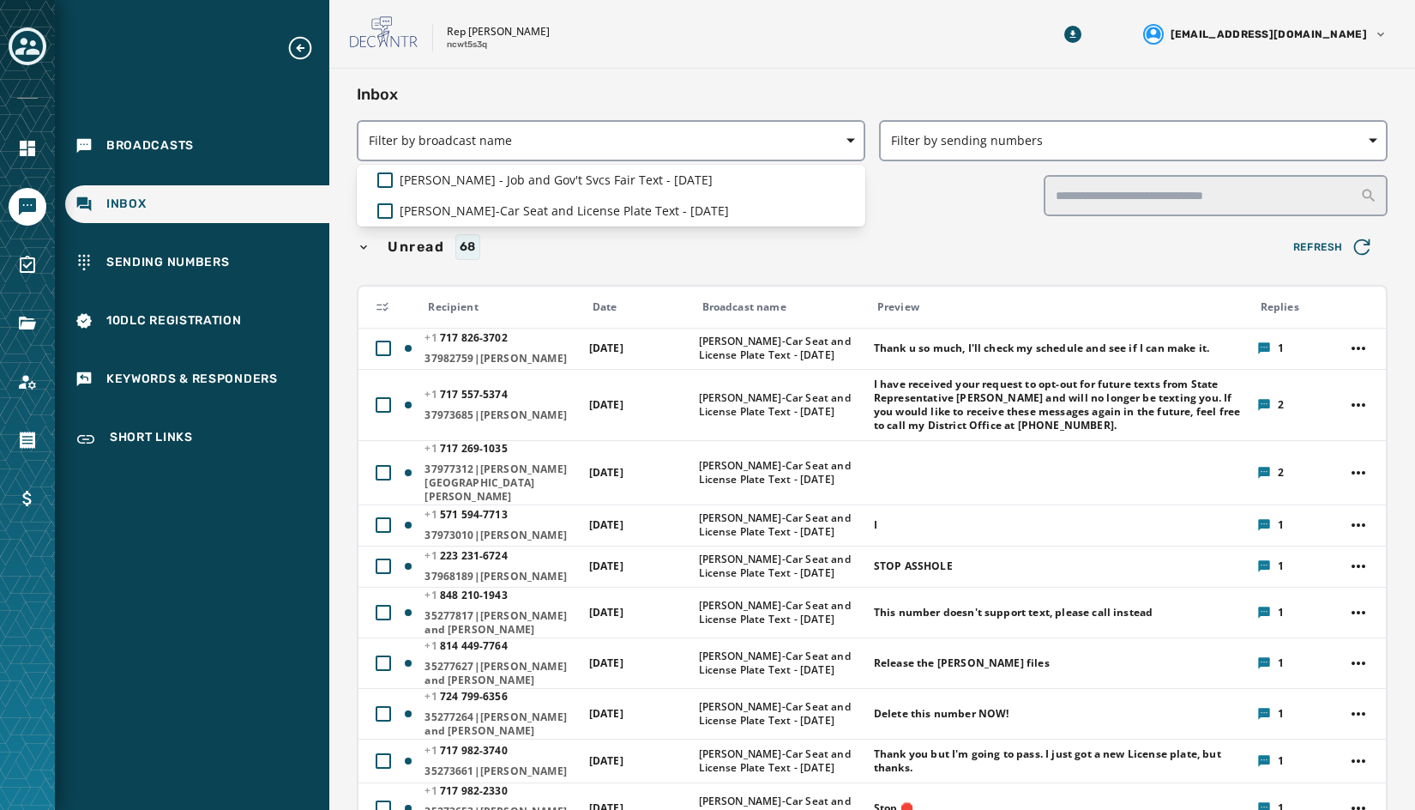
click at [817, 62] on div "Skip To Main Content Rep [PERSON_NAME] ncwt5s3q [EMAIL_ADDRESS][DOMAIN_NAME] In…" at bounding box center [872, 405] width 1086 height 810
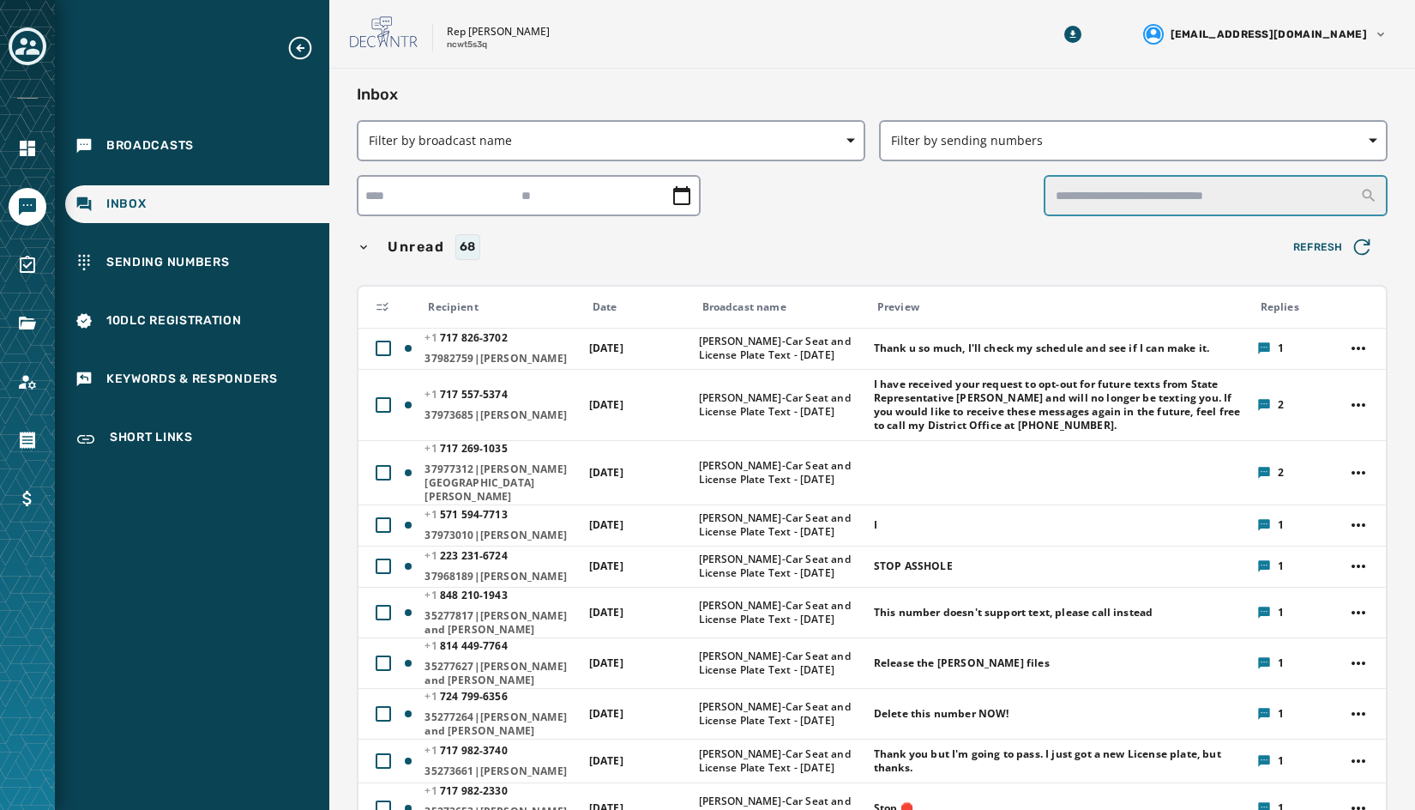
click at [1047, 196] on input "text" at bounding box center [1216, 195] width 344 height 41
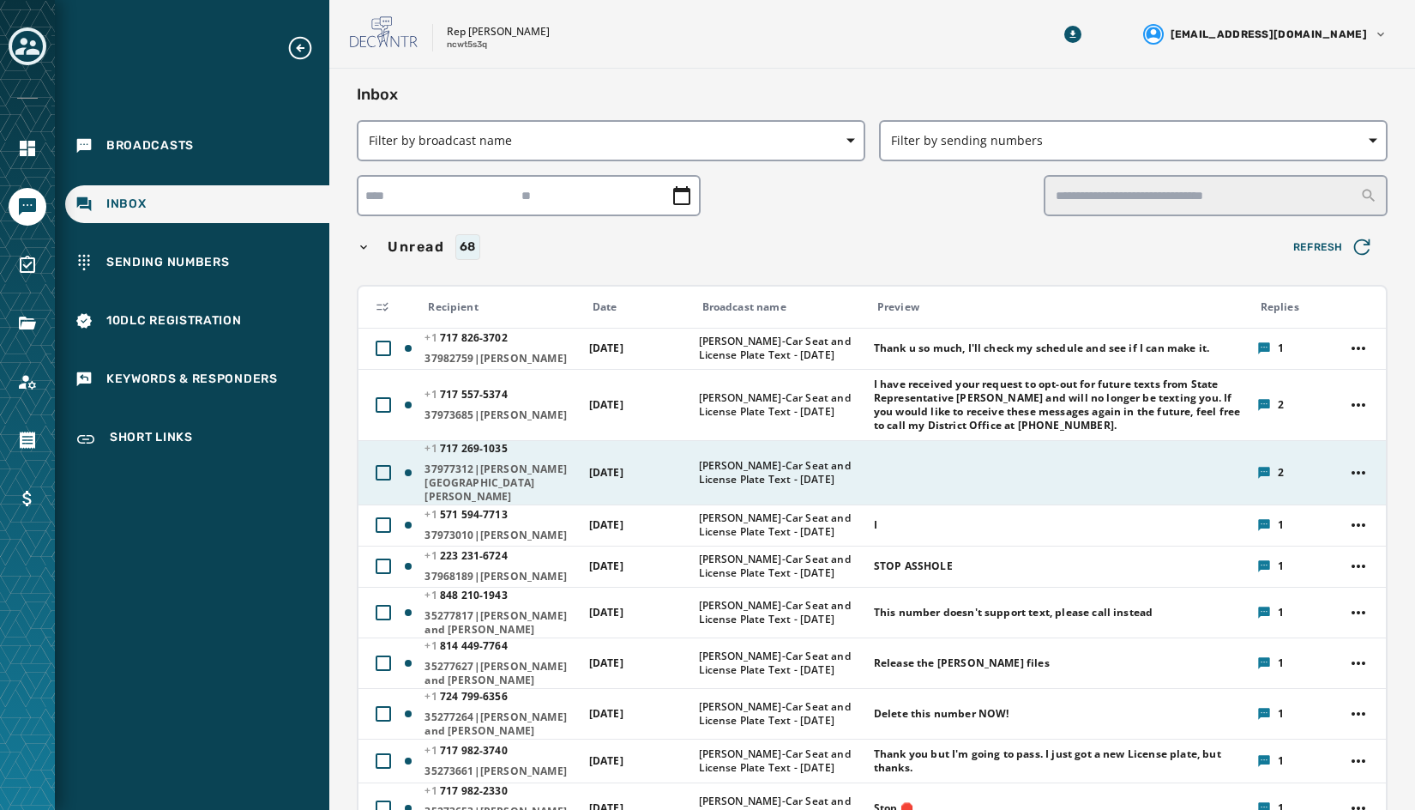
click at [944, 466] on div at bounding box center [1060, 473] width 372 height 14
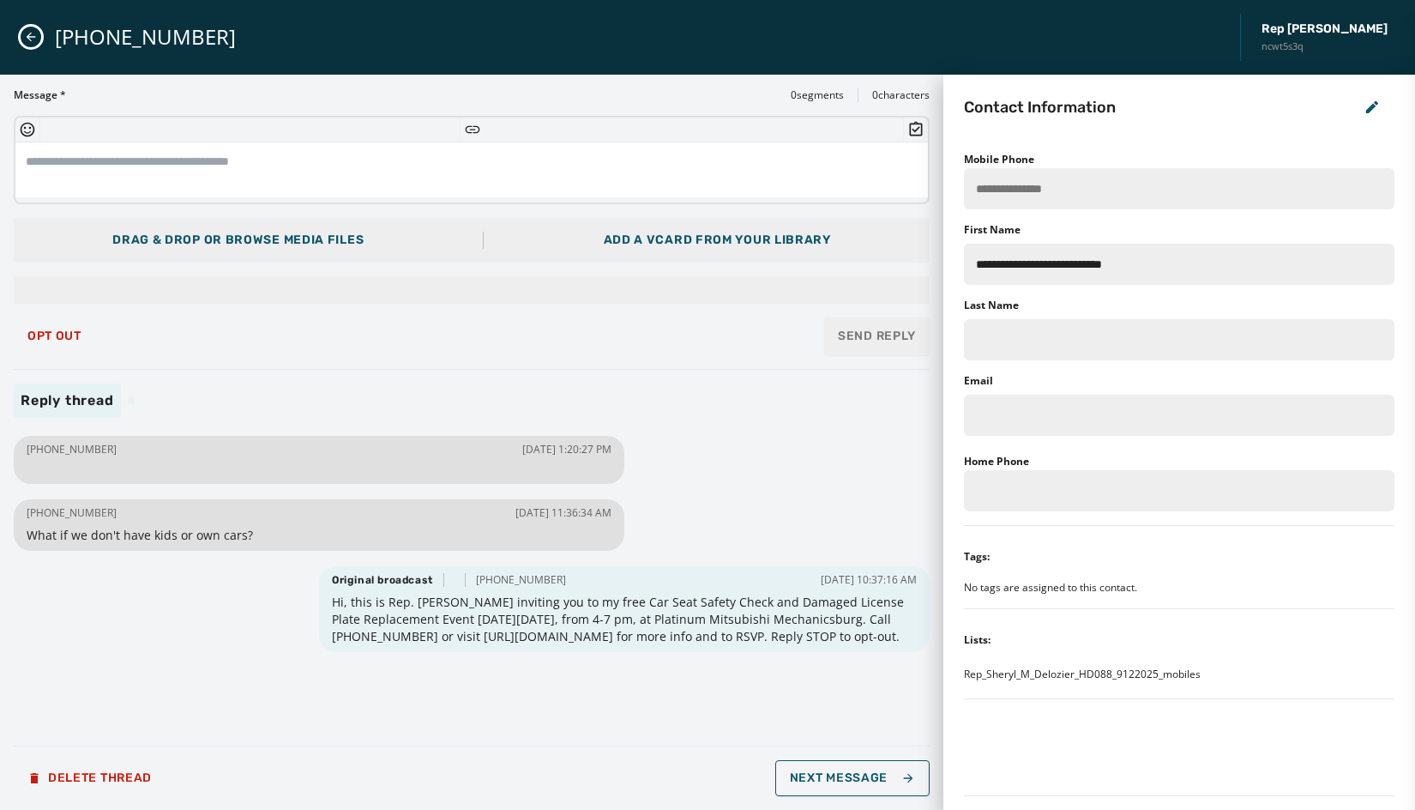
click at [32, 37] on icon "Close admin drawer" at bounding box center [31, 37] width 9 height 9
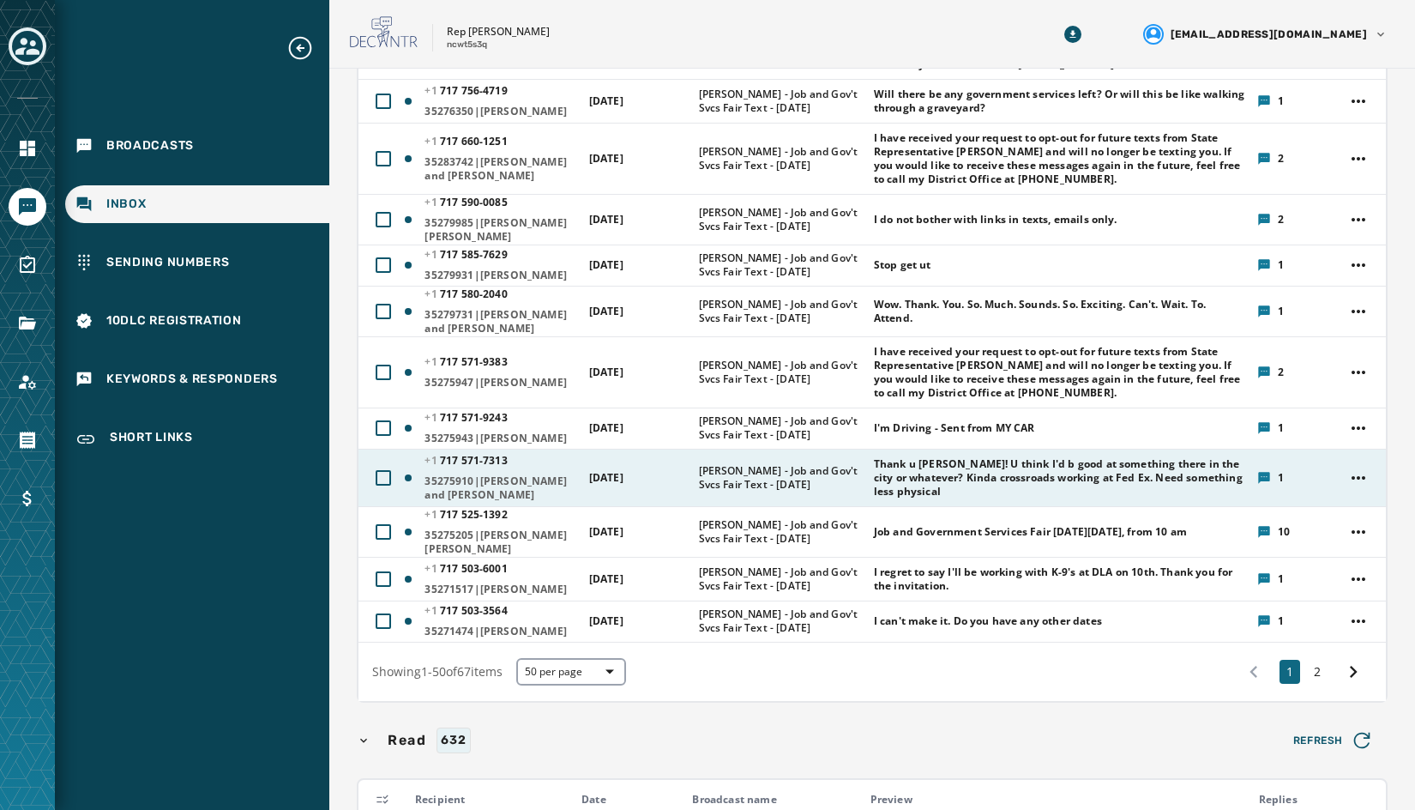
scroll to position [2488, 0]
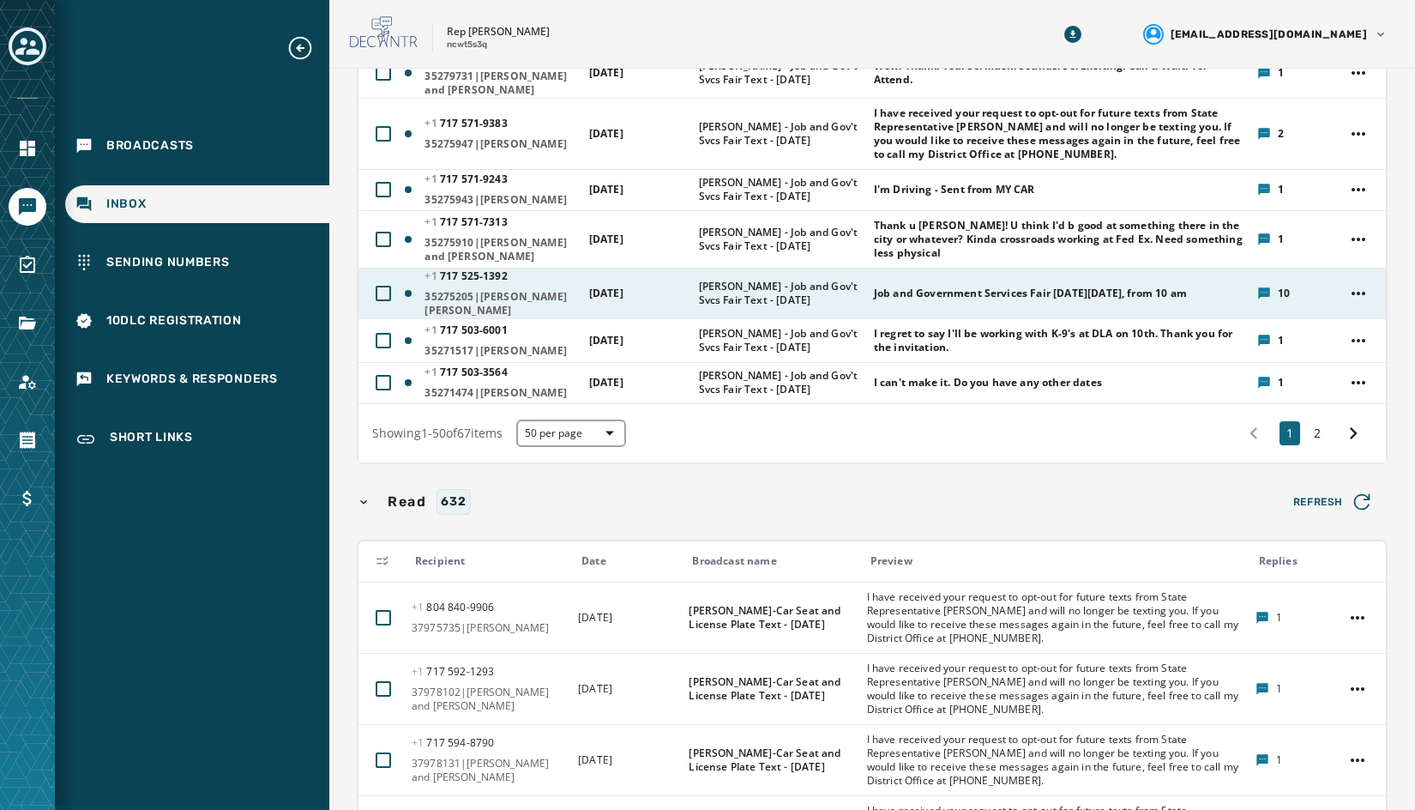
click at [992, 300] on span "Job and Government Services Fair [DATE][DATE], from 10 am" at bounding box center [1030, 293] width 313 height 14
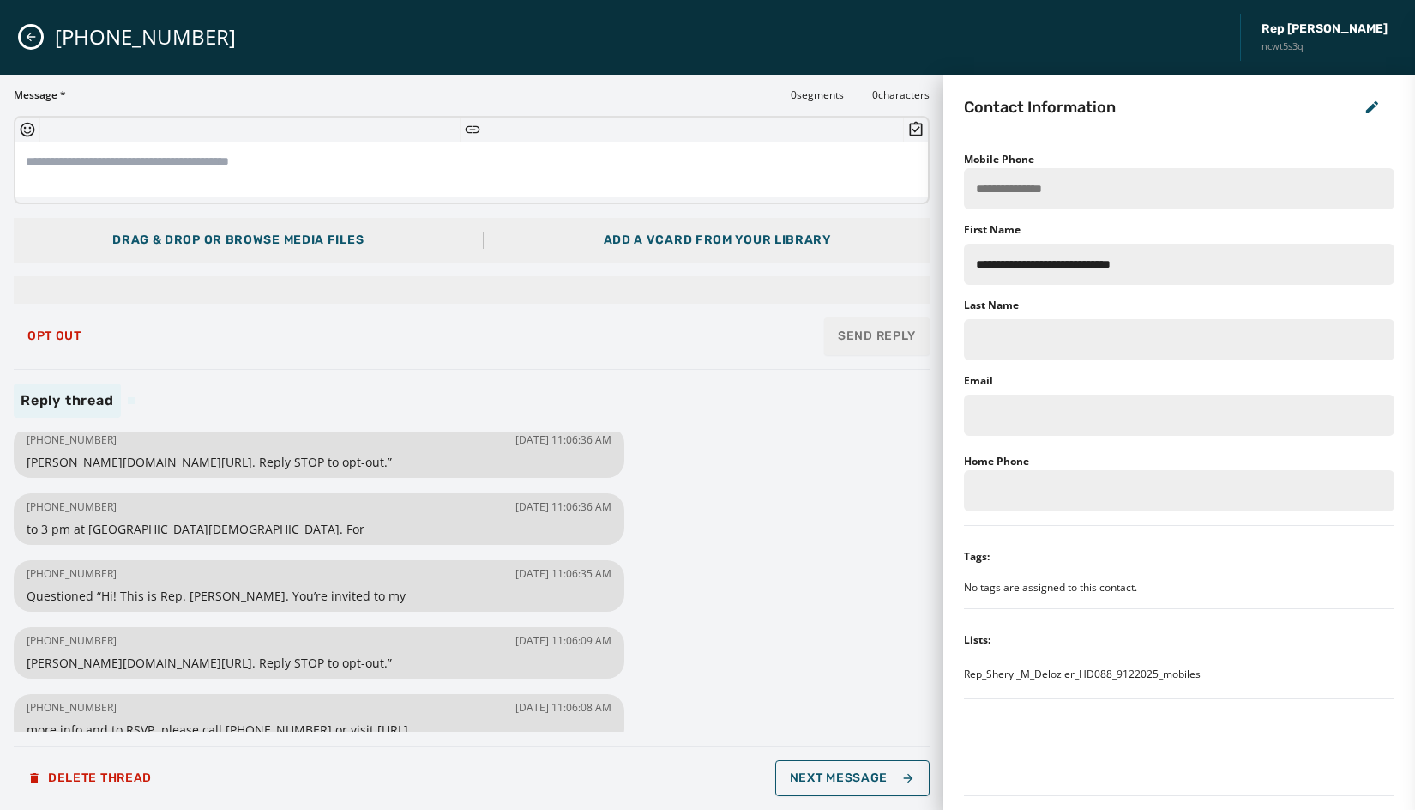
scroll to position [0, 0]
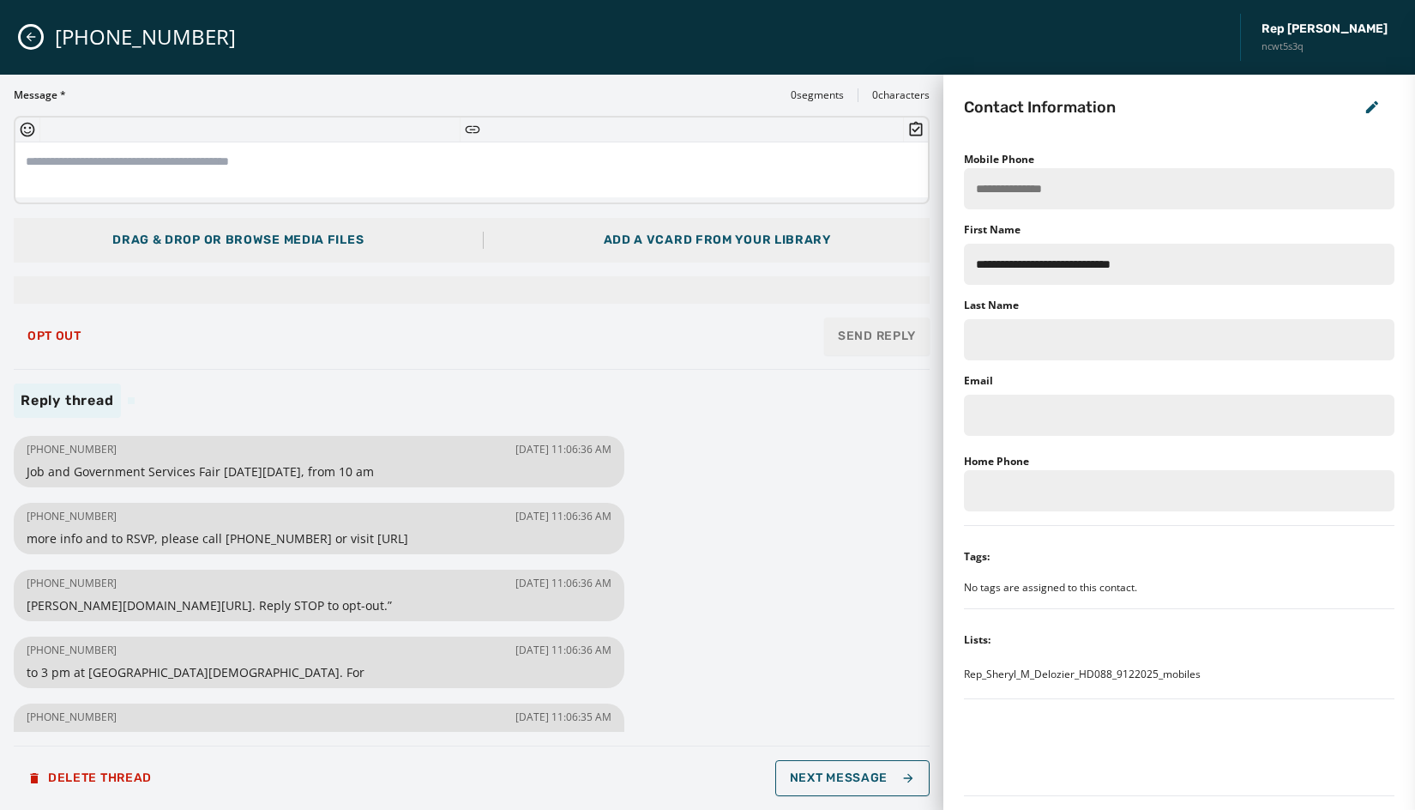
click at [33, 36] on icon "Close admin drawer" at bounding box center [31, 37] width 14 height 14
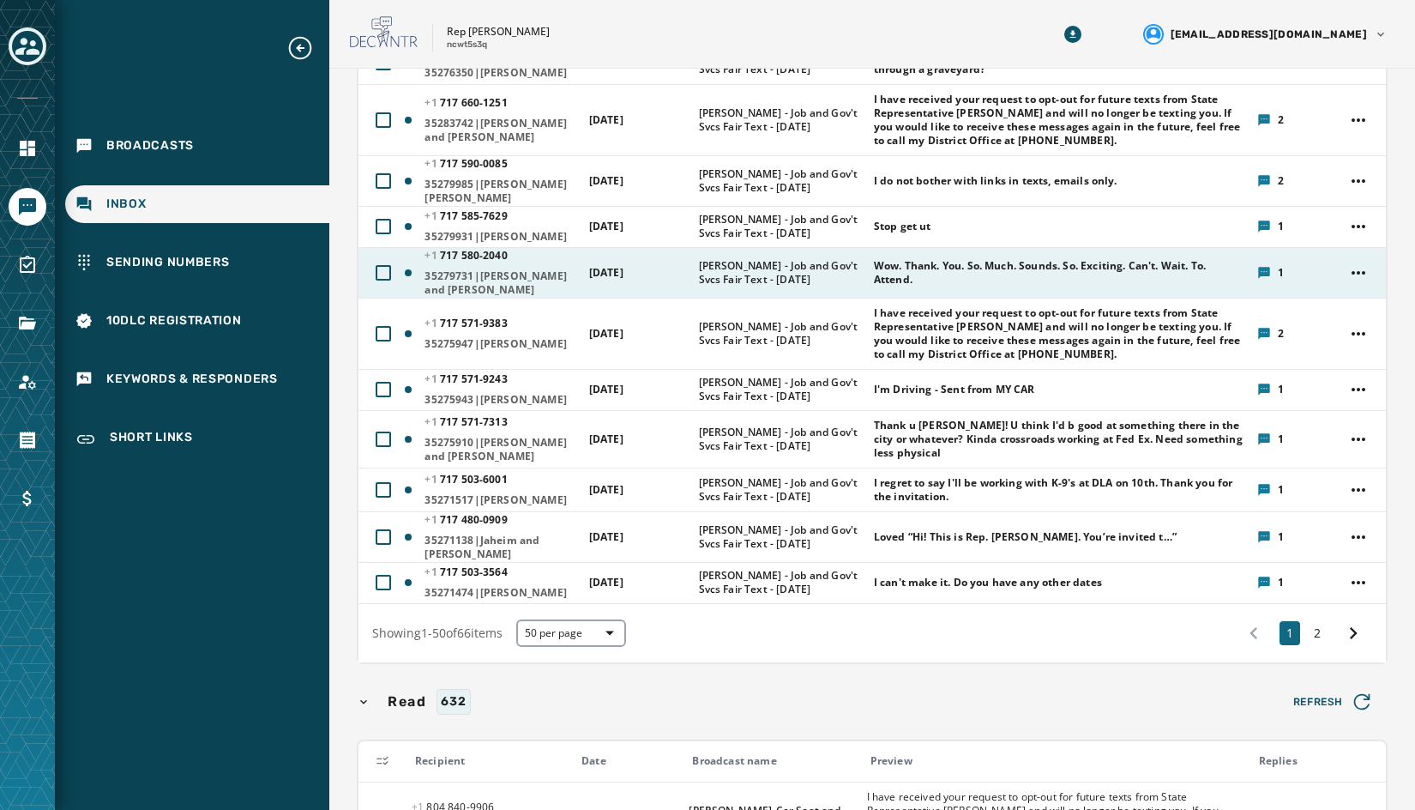
scroll to position [2316, 0]
